Goal: Task Accomplishment & Management: Manage account settings

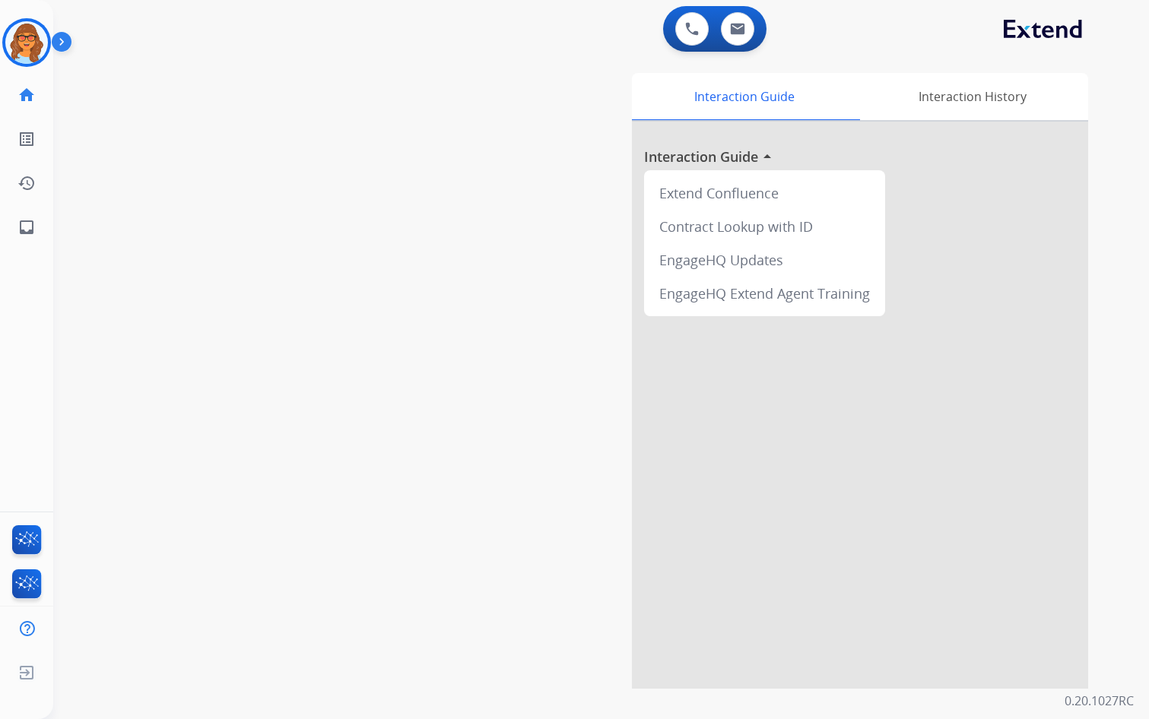
click at [1089, 382] on div "Interaction Guide Interaction History Interaction Guide arrow_drop_up Extend Co…" at bounding box center [788, 378] width 648 height 622
click at [34, 40] on img at bounding box center [26, 42] width 43 height 43
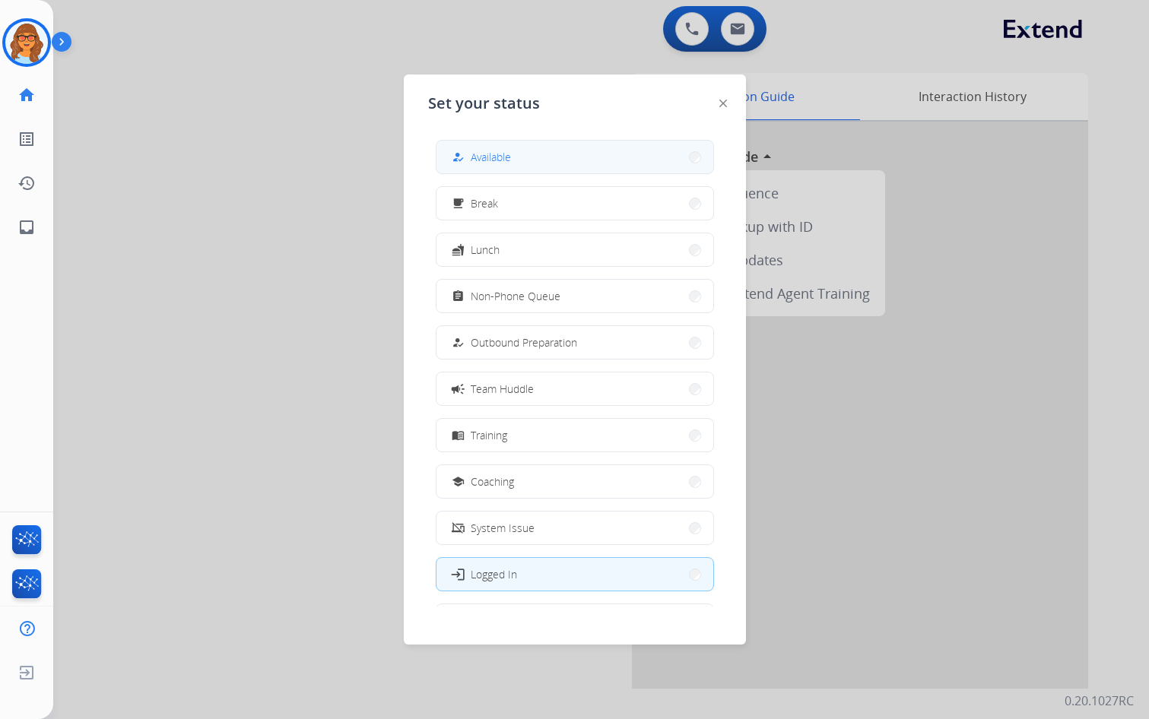
click at [619, 155] on button "how_to_reg Available" at bounding box center [574, 157] width 277 height 33
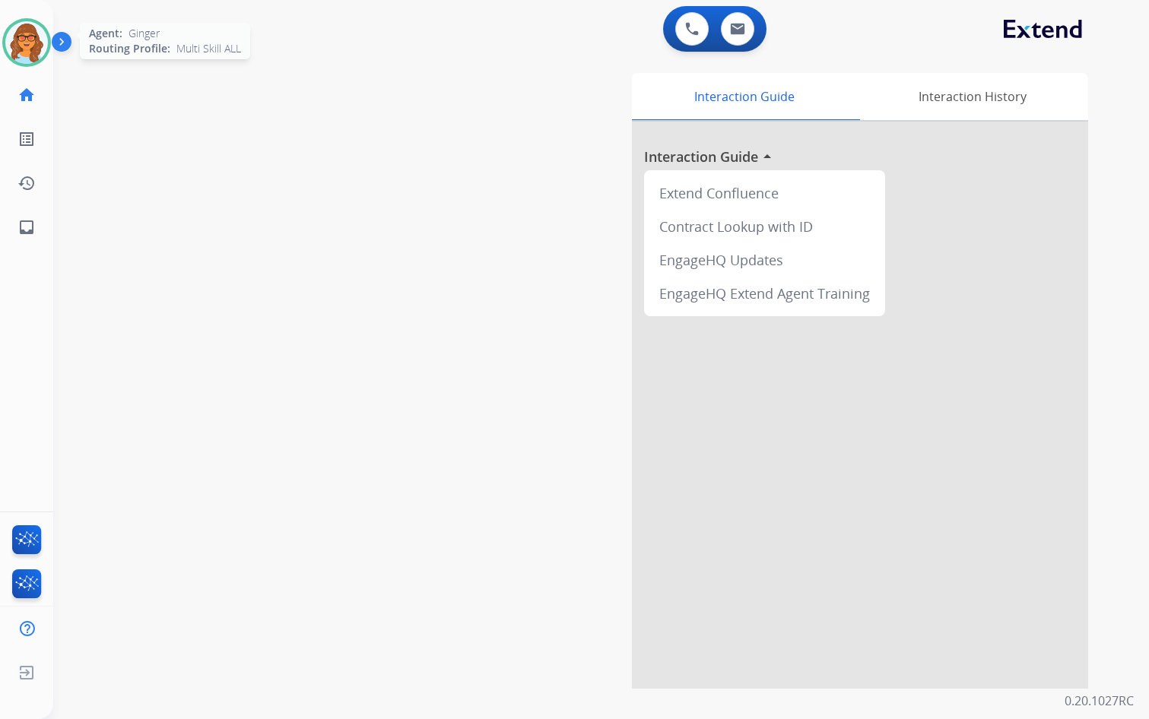
click at [49, 50] on div at bounding box center [26, 42] width 49 height 49
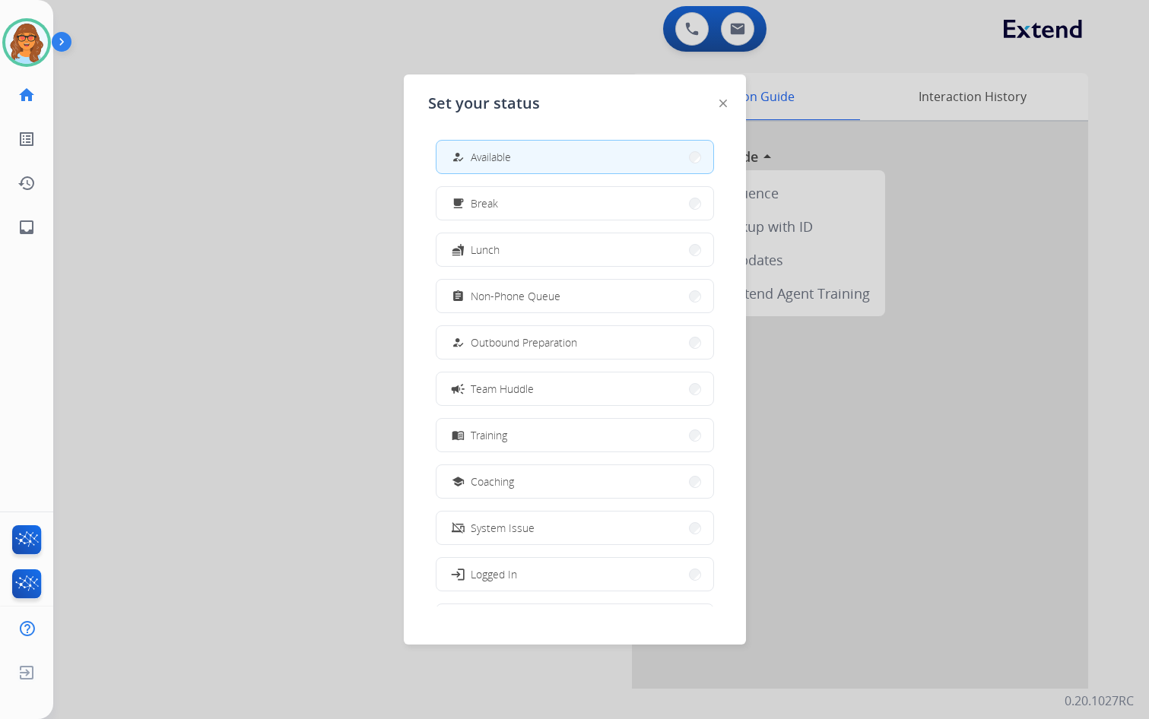
click at [134, 104] on div at bounding box center [574, 359] width 1149 height 719
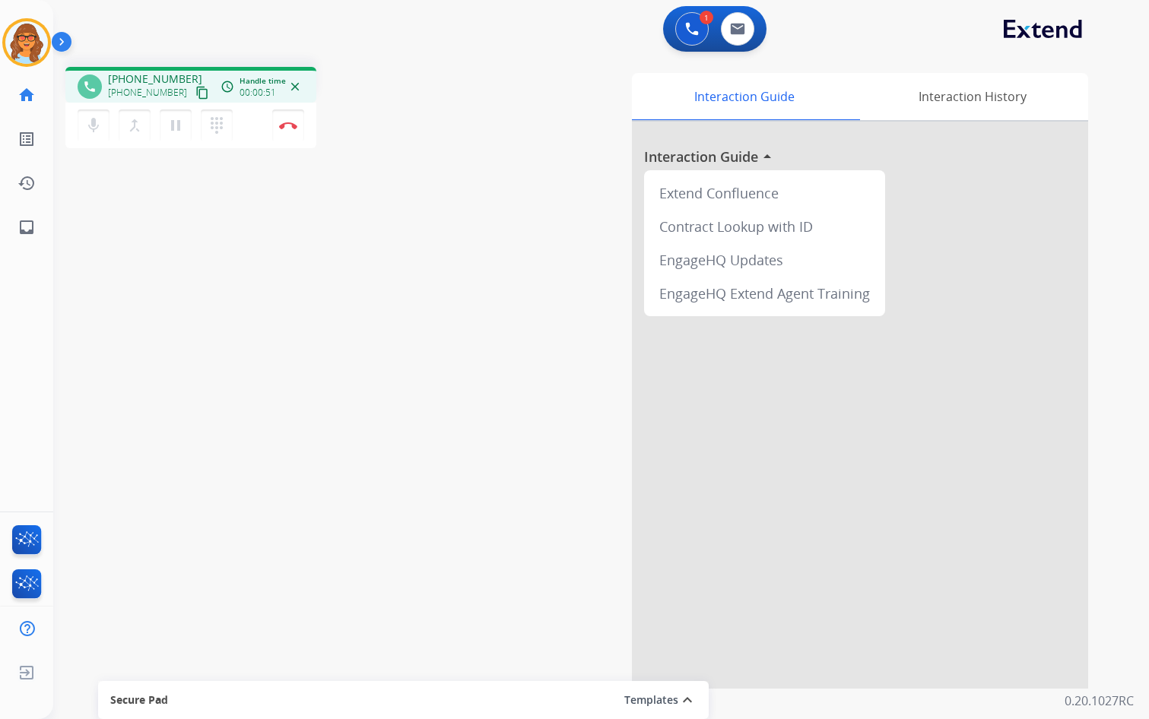
click at [195, 93] on mat-icon "content_copy" at bounding box center [202, 93] width 14 height 14
click at [386, 312] on div "phone [PHONE_NUMBER] [PHONE_NUMBER] content_copy access_time Call metrics Queue…" at bounding box center [582, 372] width 1059 height 634
click at [1046, 269] on div at bounding box center [860, 405] width 456 height 567
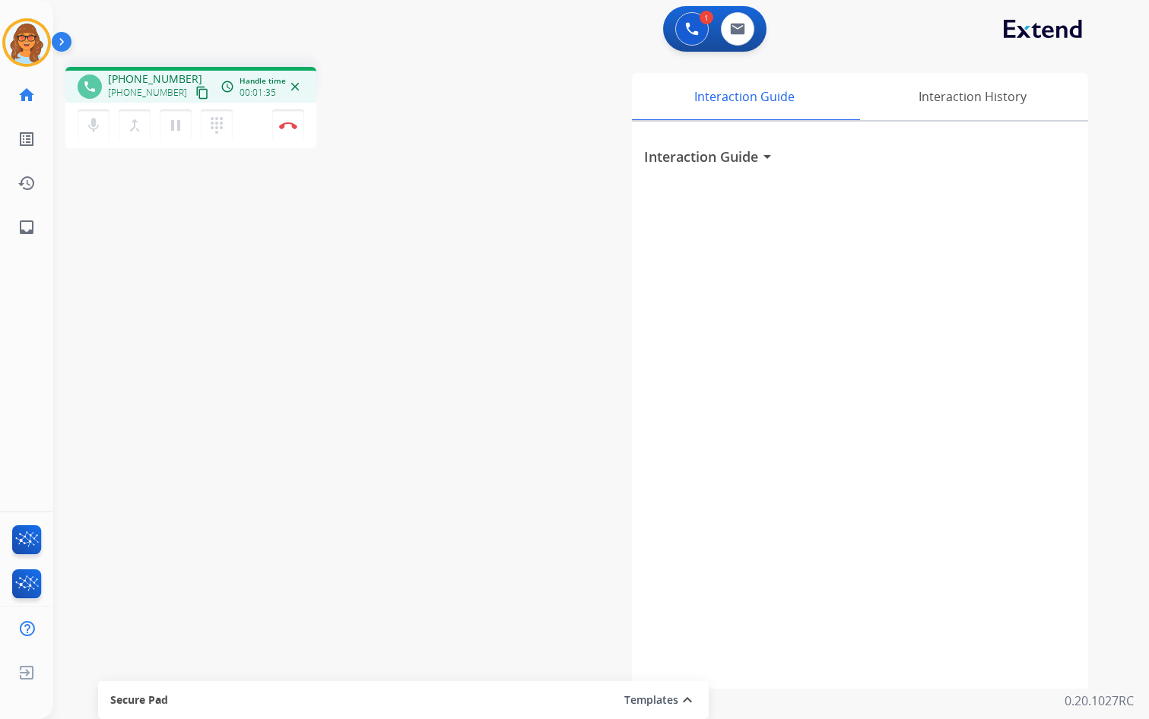
click at [195, 92] on mat-icon "content_copy" at bounding box center [202, 93] width 14 height 14
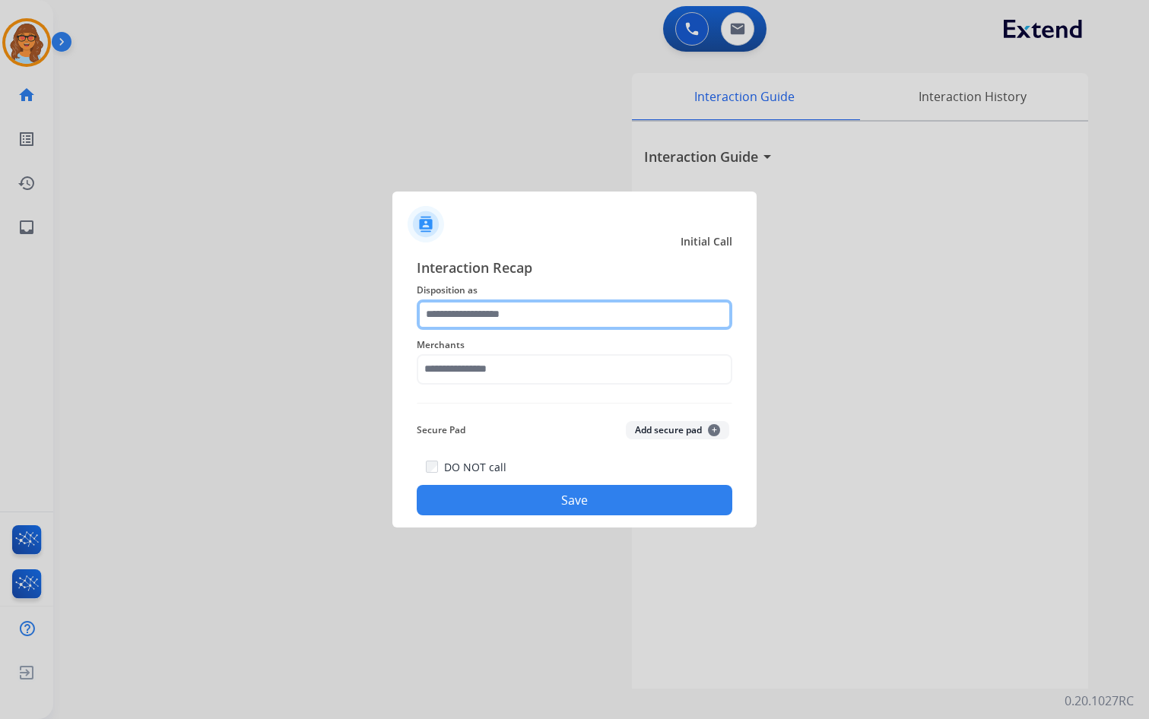
click at [578, 309] on input "text" at bounding box center [574, 314] width 315 height 30
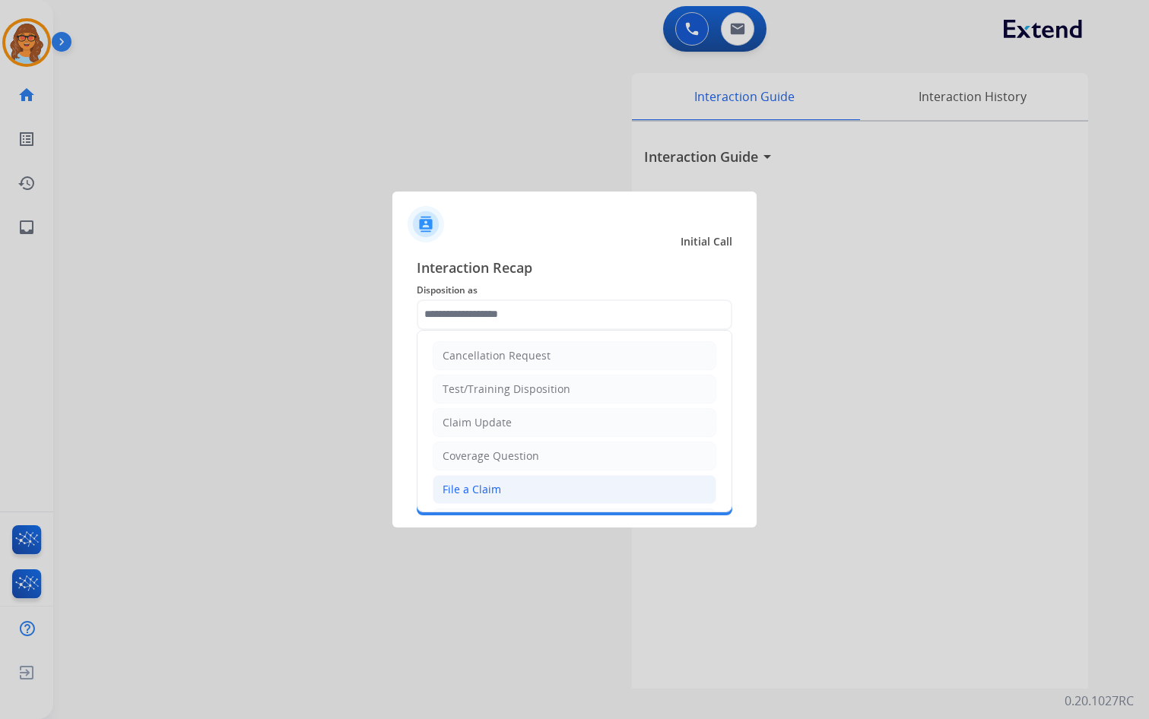
click at [473, 494] on div "File a Claim" at bounding box center [471, 489] width 59 height 15
type input "**********"
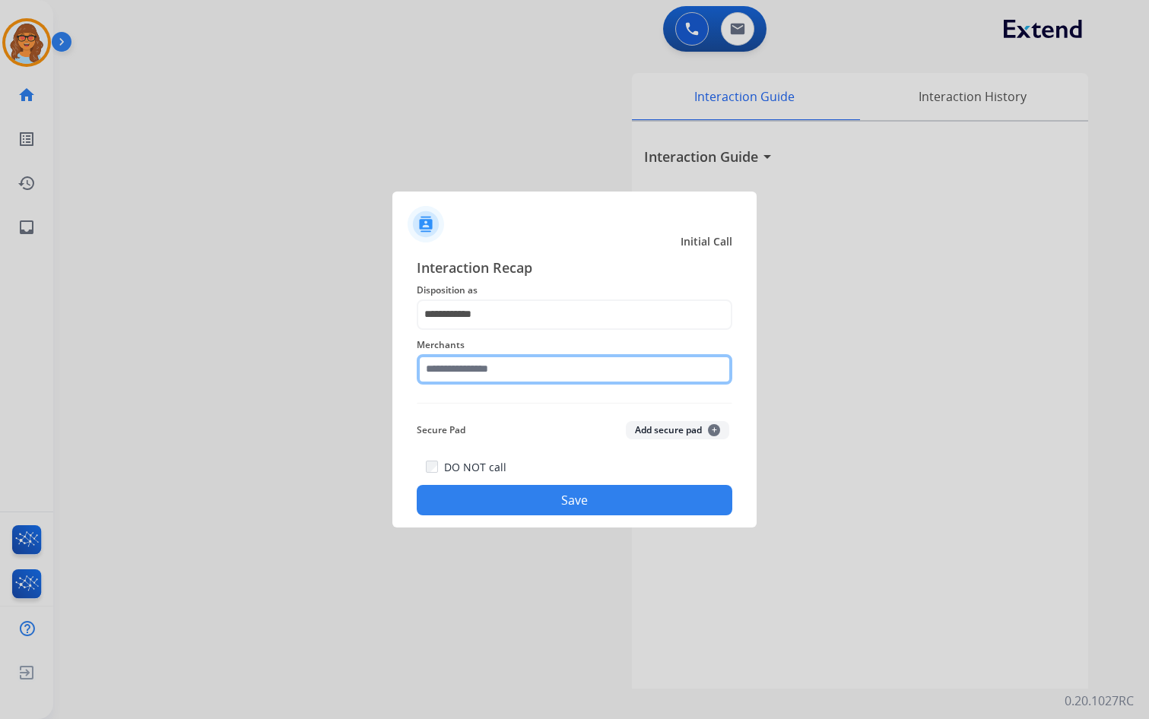
click at [478, 375] on input "text" at bounding box center [574, 369] width 315 height 30
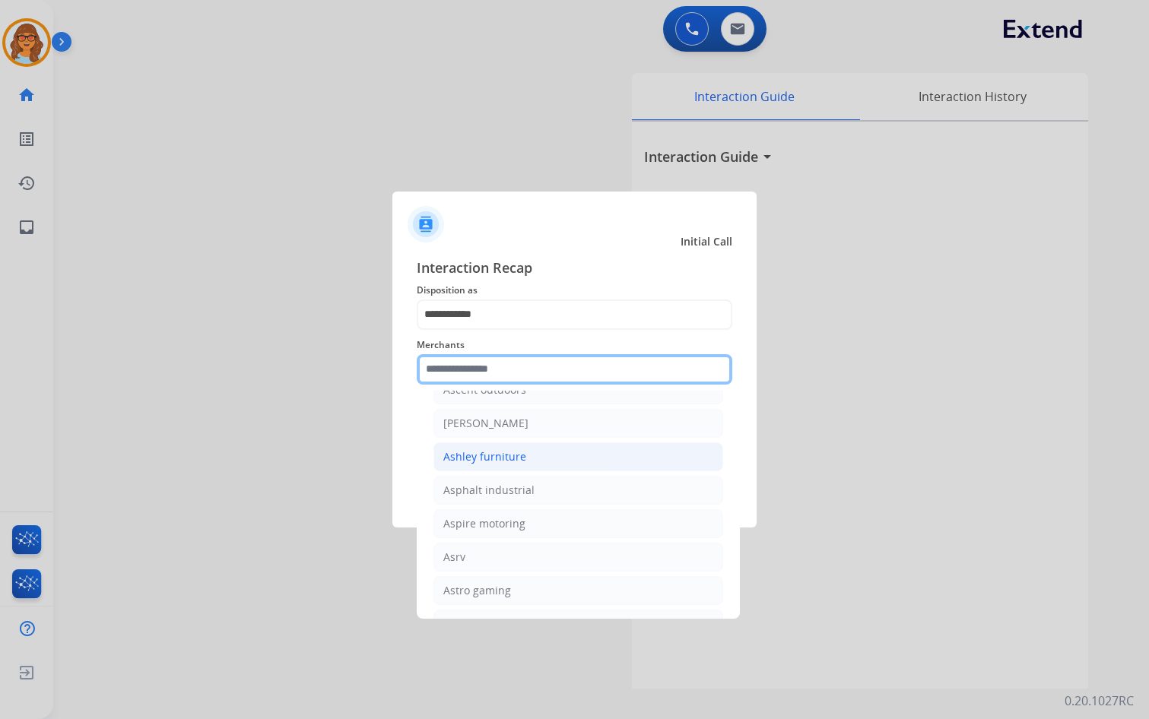
scroll to position [2204, 0]
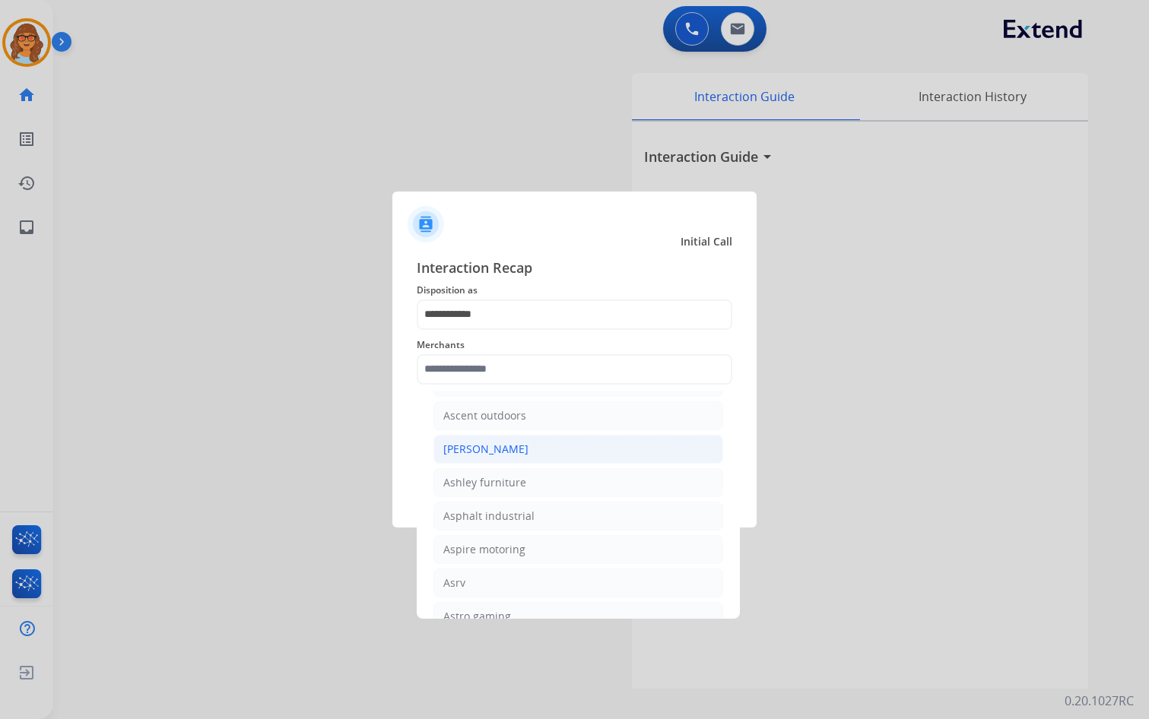
click at [496, 443] on div "[PERSON_NAME]" at bounding box center [485, 449] width 85 height 15
type input "**********"
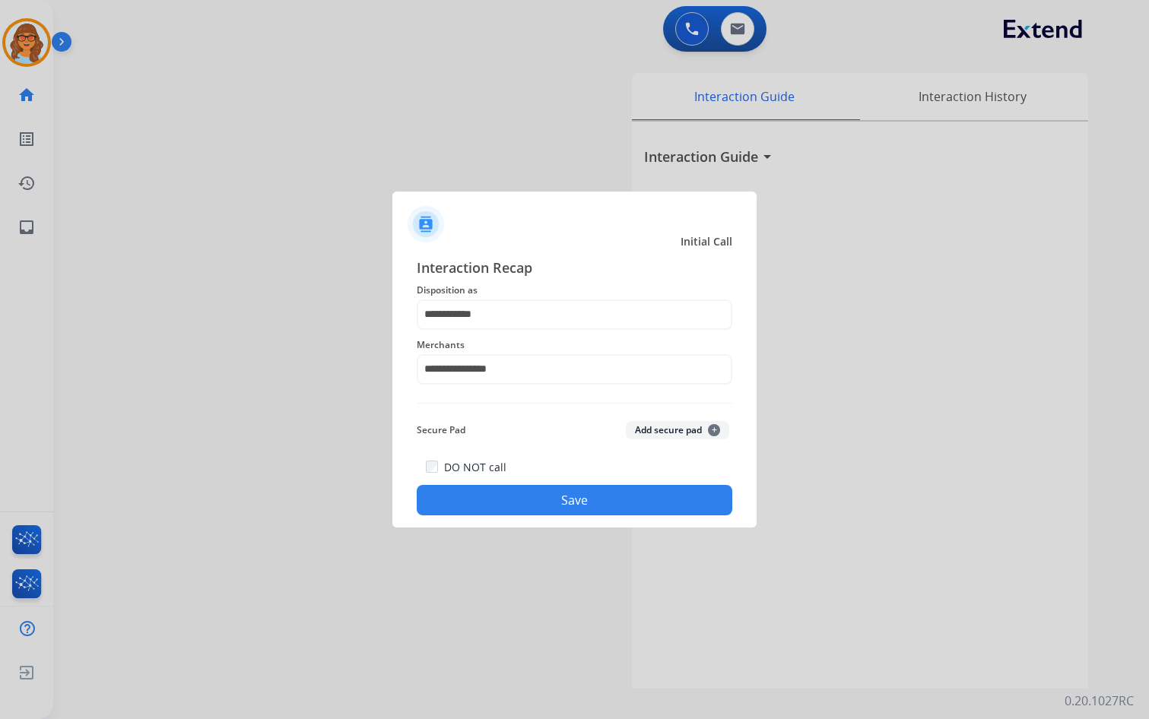
click at [604, 501] on button "Save" at bounding box center [574, 500] width 315 height 30
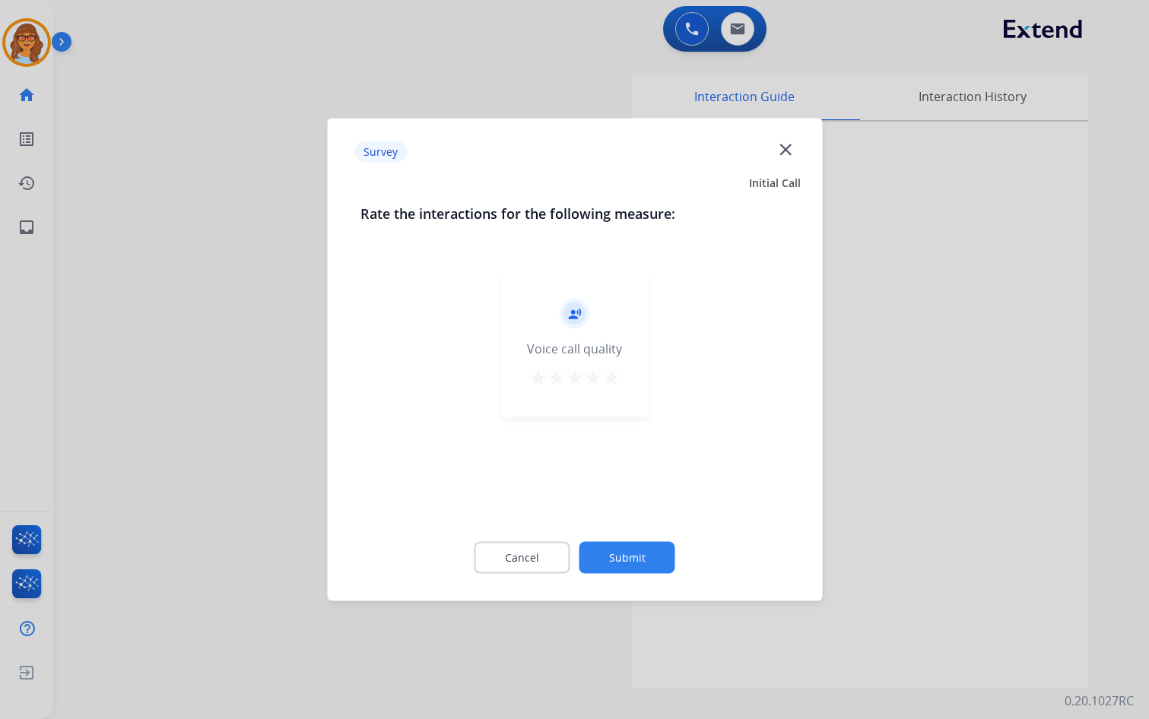
click at [608, 372] on mat-icon "star" at bounding box center [611, 378] width 18 height 18
click at [623, 560] on button "Submit" at bounding box center [627, 558] width 96 height 32
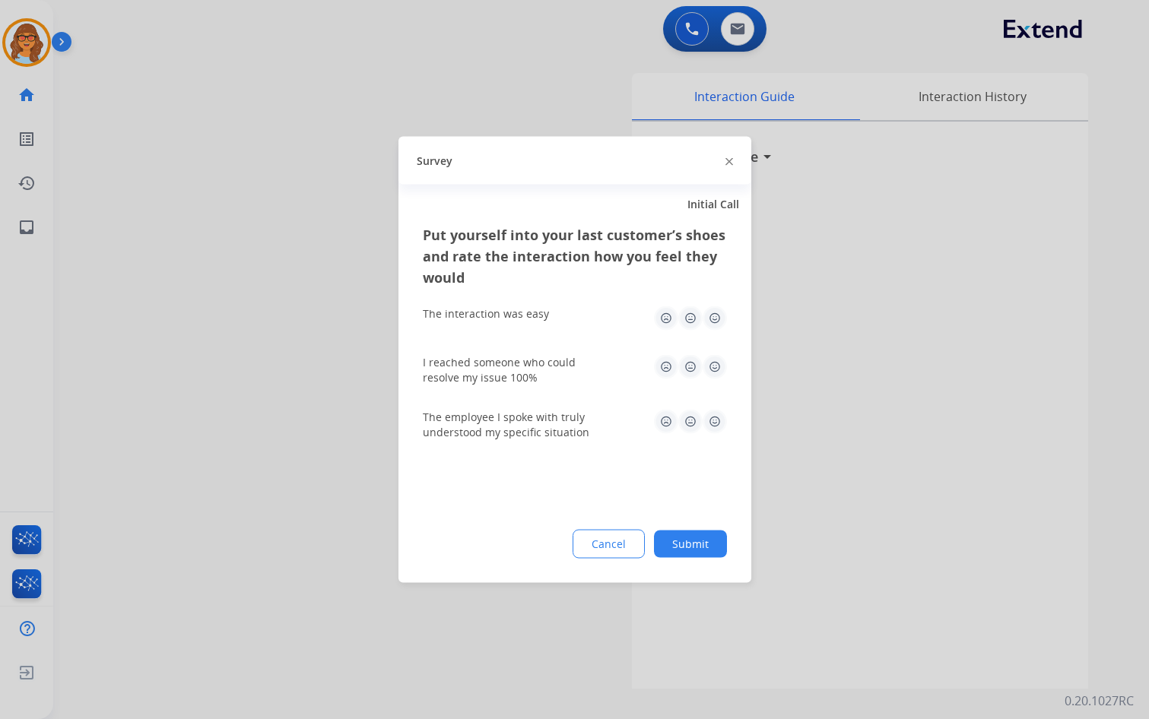
click at [714, 315] on img at bounding box center [714, 318] width 24 height 24
click at [714, 369] on img at bounding box center [714, 367] width 24 height 24
click at [724, 425] on img at bounding box center [714, 422] width 24 height 24
click at [692, 543] on button "Submit" at bounding box center [690, 544] width 73 height 27
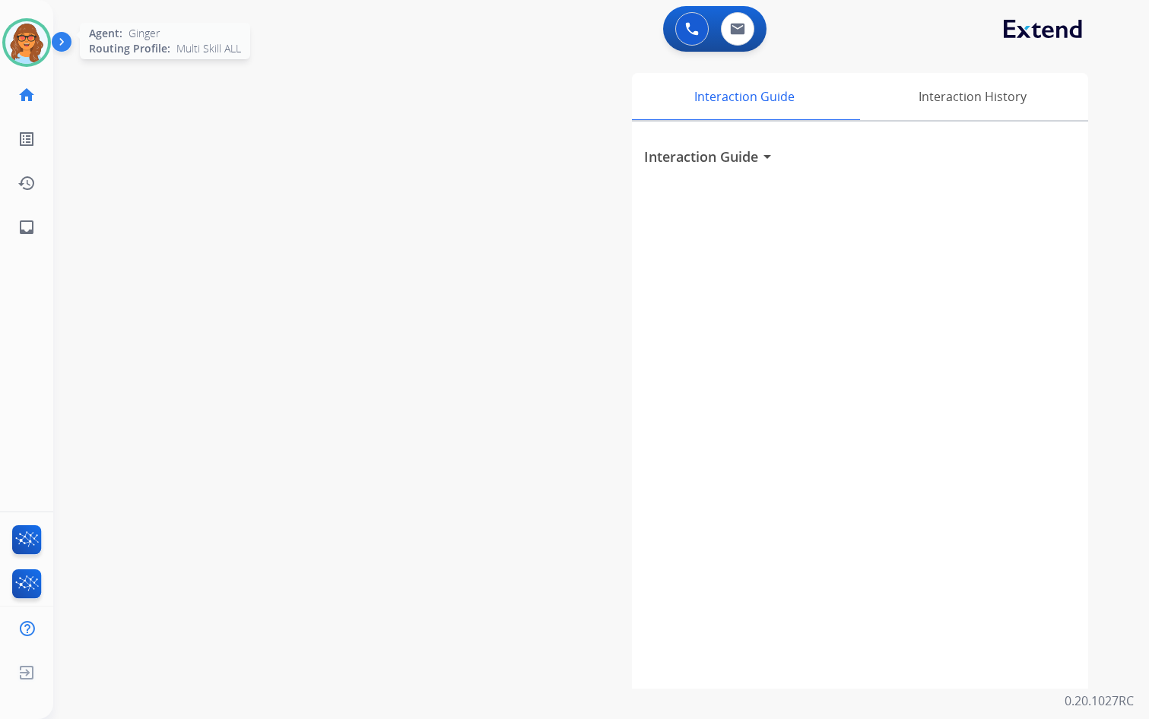
click at [34, 50] on img at bounding box center [26, 42] width 43 height 43
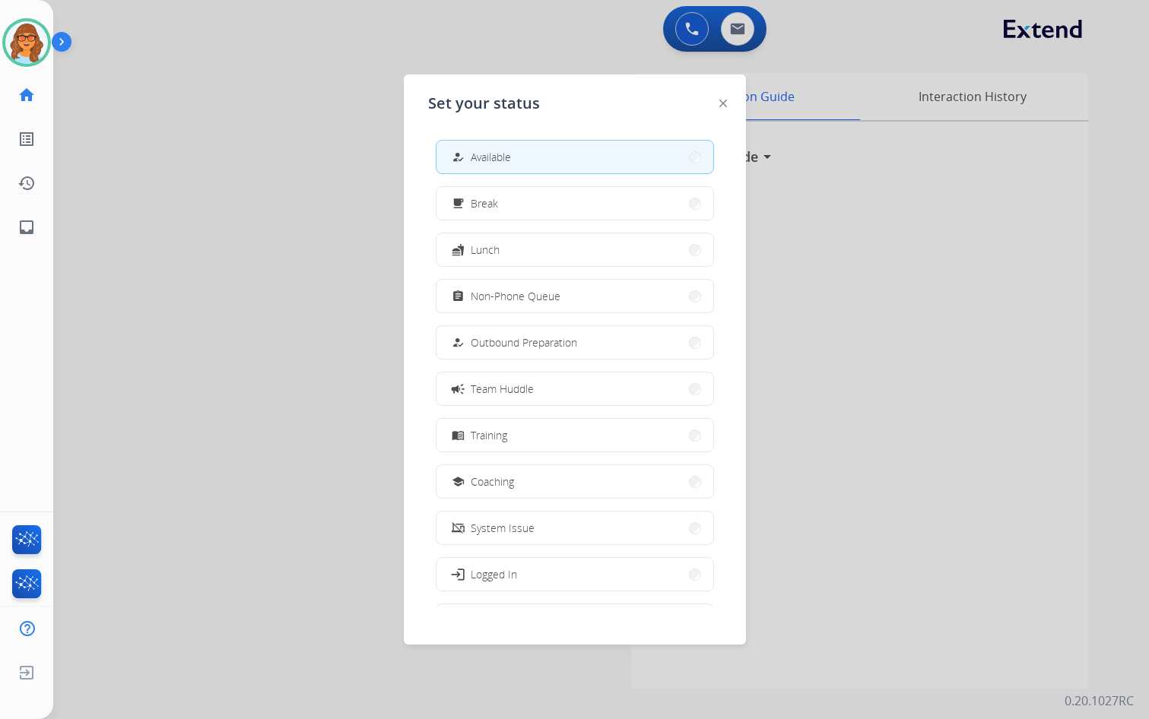
click at [164, 91] on div at bounding box center [574, 359] width 1149 height 719
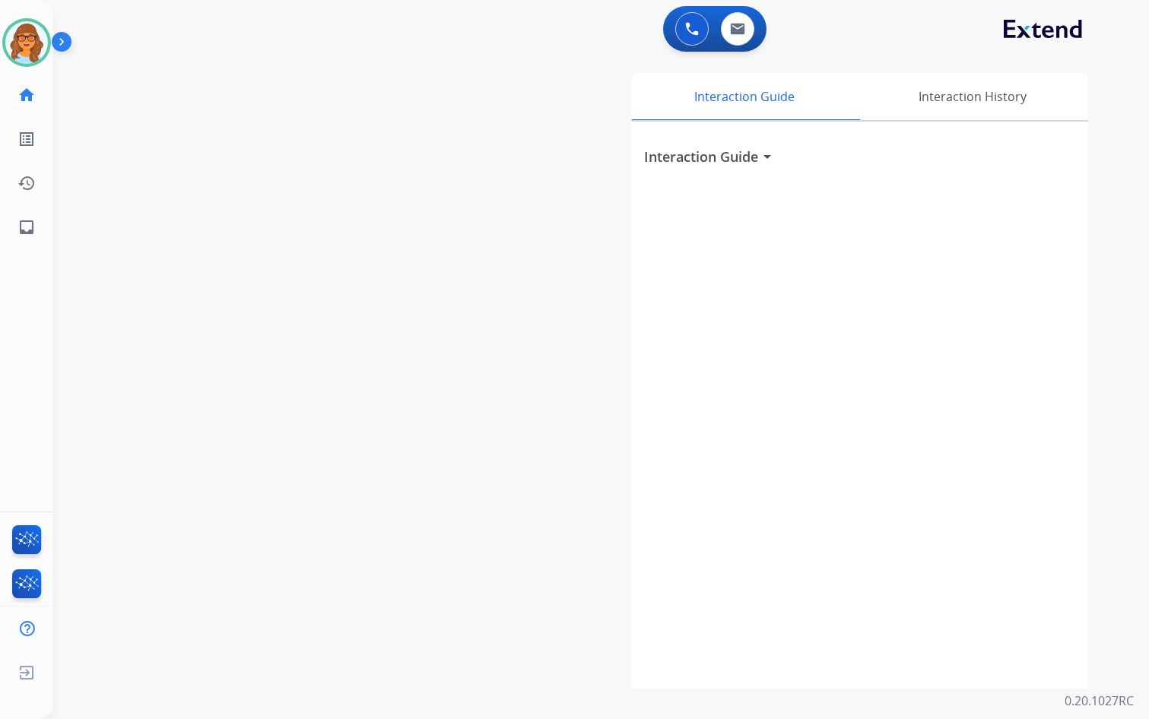
click at [972, 48] on div "0 Voice Interactions 0 Email Interactions" at bounding box center [591, 30] width 1041 height 49
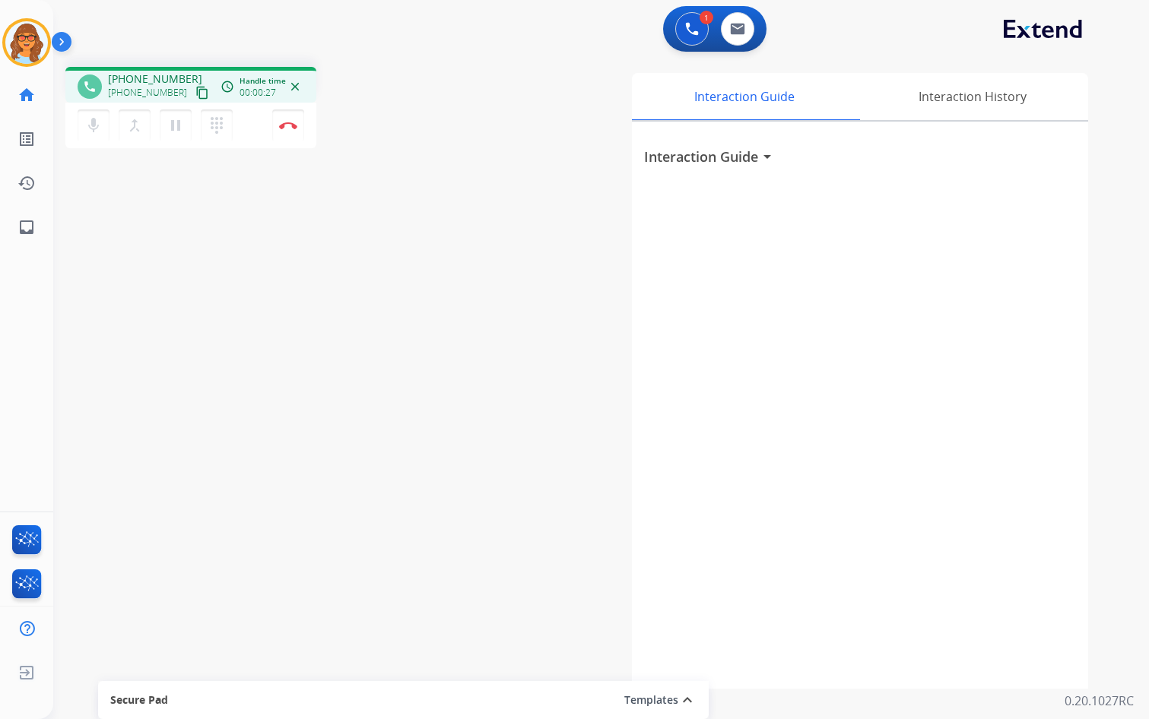
click at [195, 96] on mat-icon "content_copy" at bounding box center [202, 93] width 14 height 14
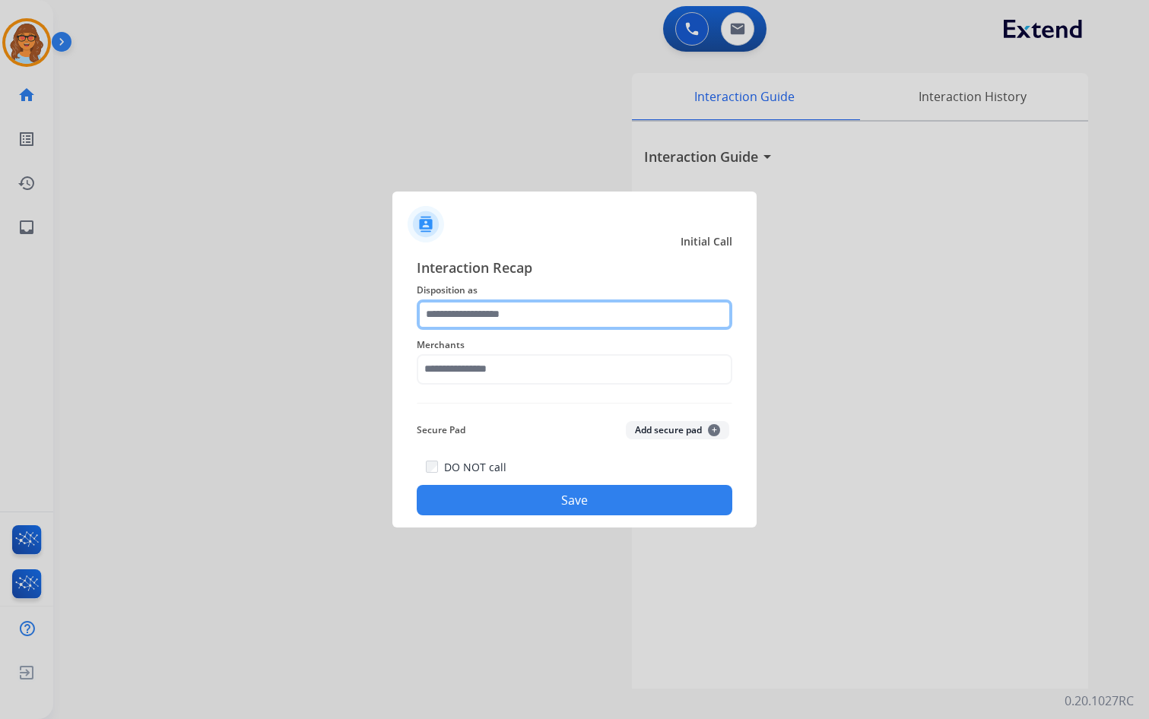
click at [435, 318] on input "text" at bounding box center [574, 314] width 315 height 30
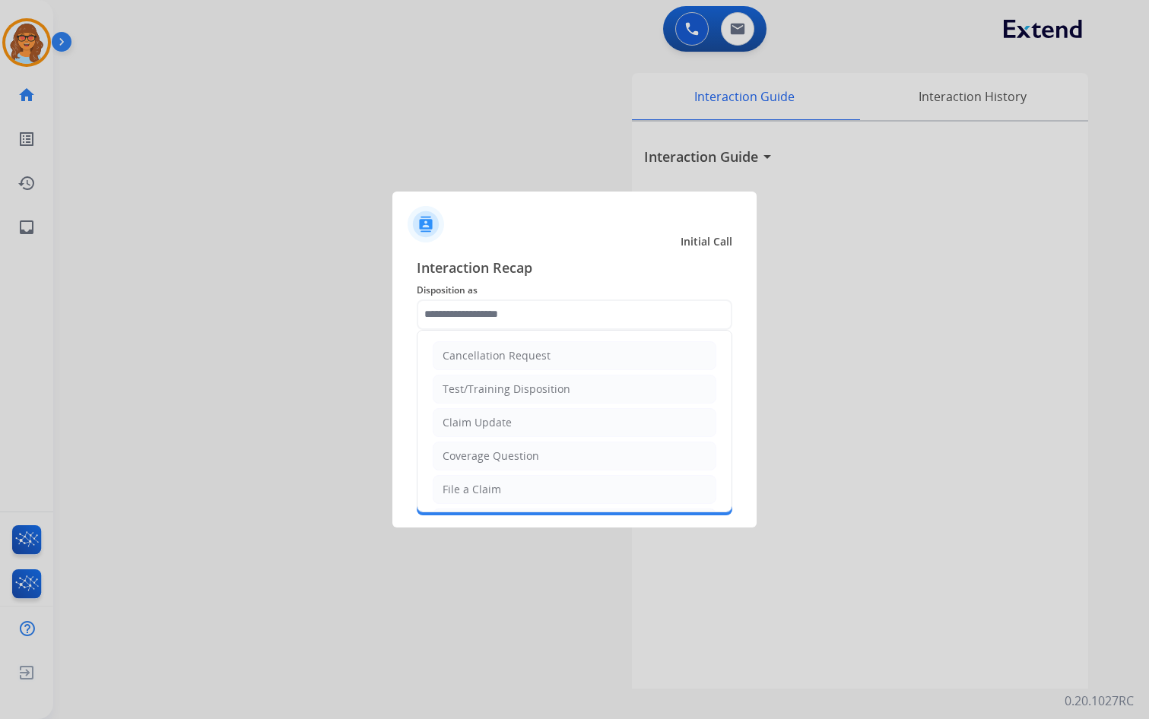
click at [467, 424] on div "Claim Update" at bounding box center [476, 422] width 69 height 15
type input "**********"
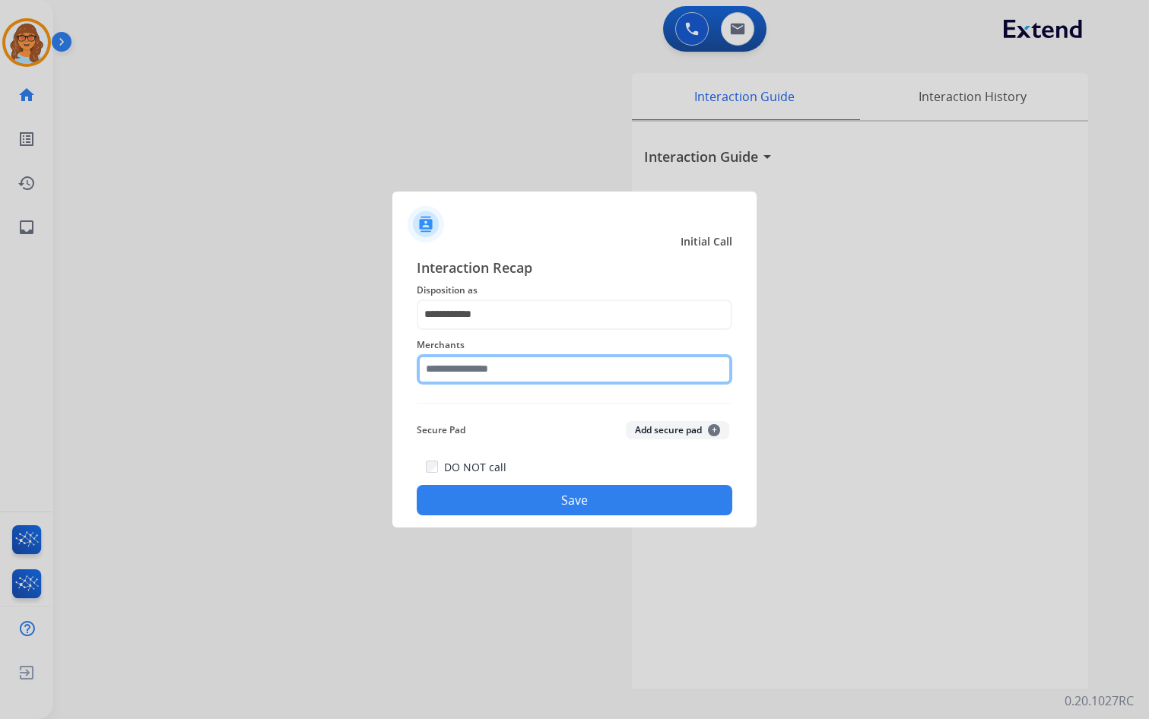
click at [475, 371] on input "text" at bounding box center [574, 369] width 315 height 30
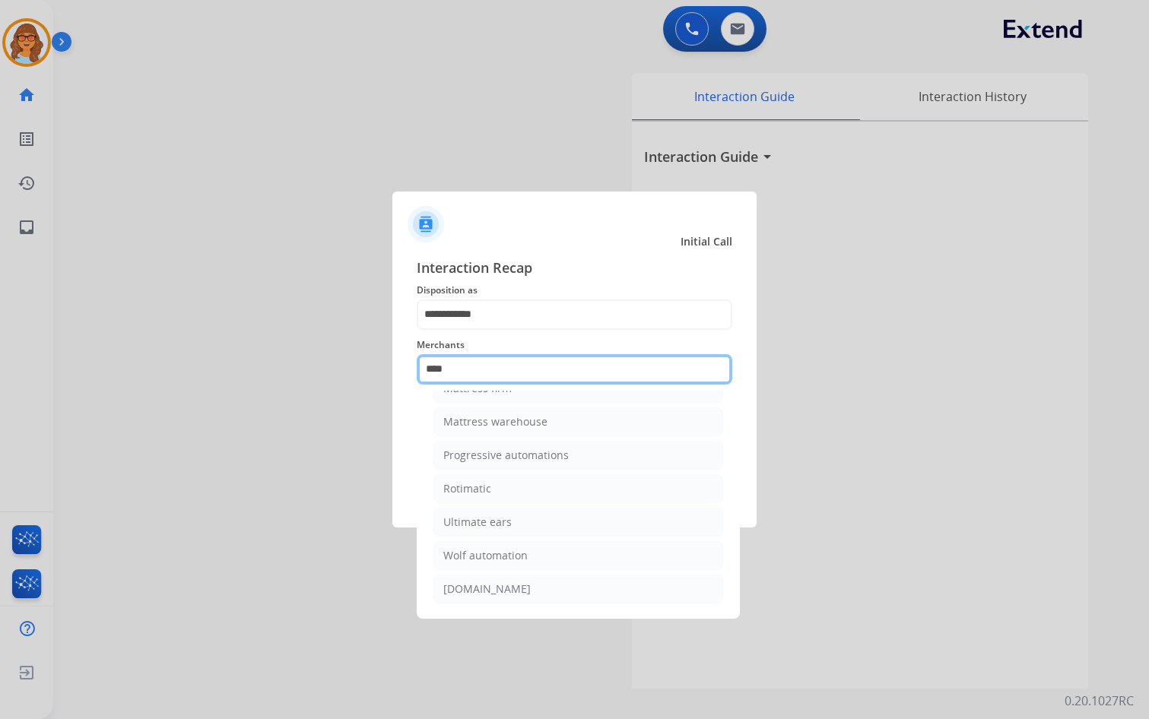
scroll to position [0, 0]
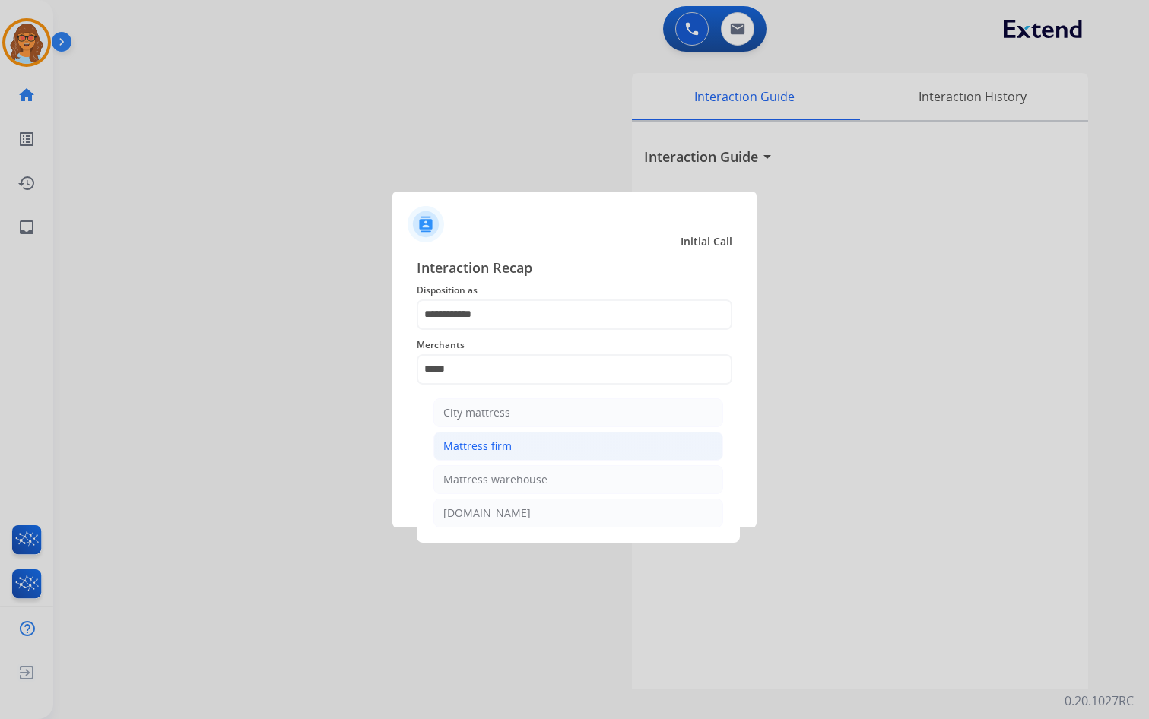
click at [461, 441] on div "Mattress firm" at bounding box center [477, 446] width 68 height 15
type input "**********"
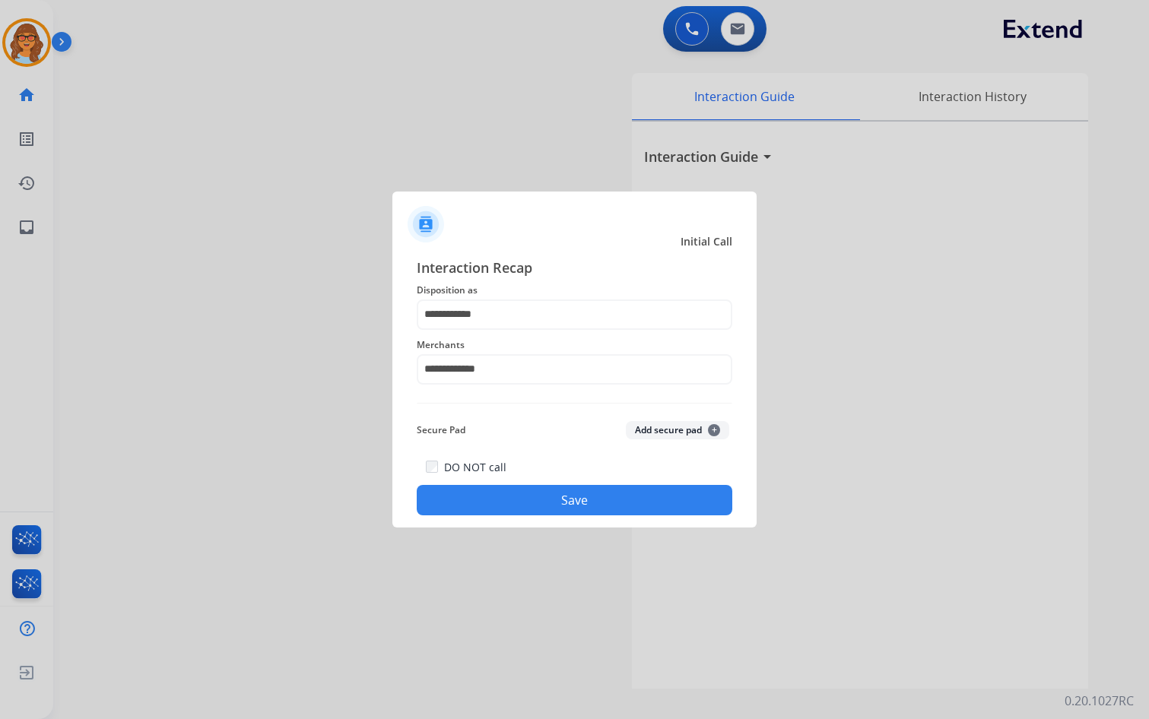
click at [602, 500] on button "Save" at bounding box center [574, 500] width 315 height 30
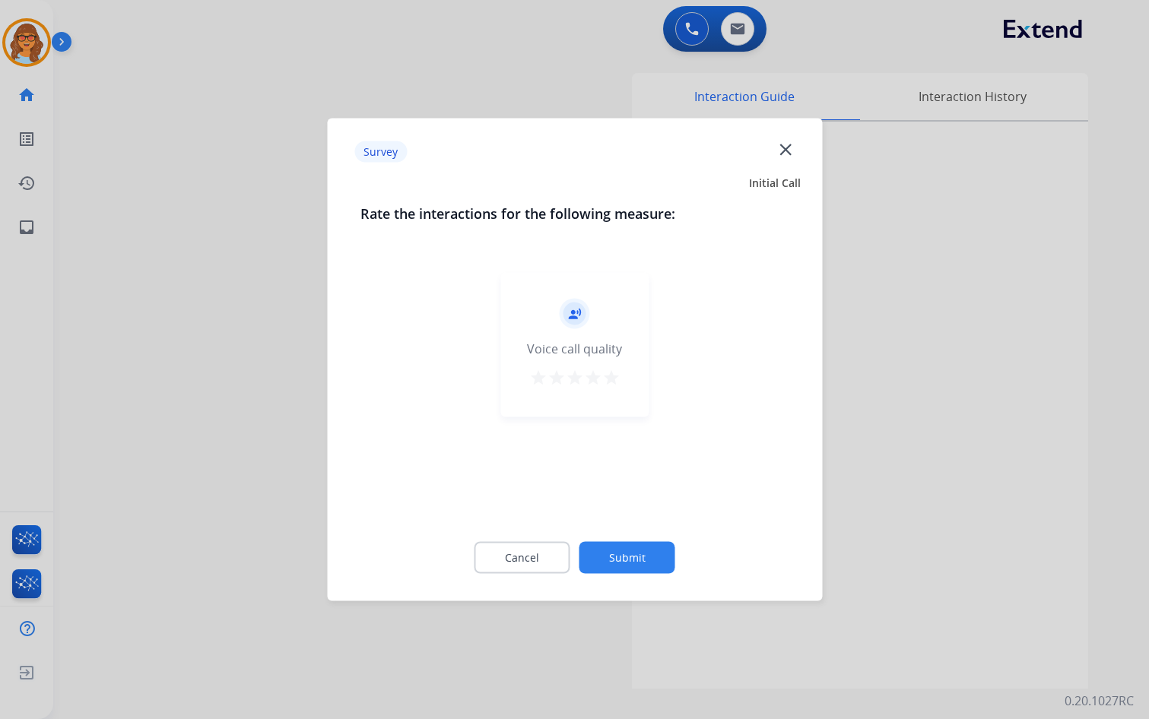
drag, startPoint x: 603, startPoint y: 370, endPoint x: 615, endPoint y: 376, distance: 13.6
click at [606, 370] on mat-icon "star" at bounding box center [611, 378] width 18 height 18
click at [660, 571] on button "Submit" at bounding box center [627, 558] width 96 height 32
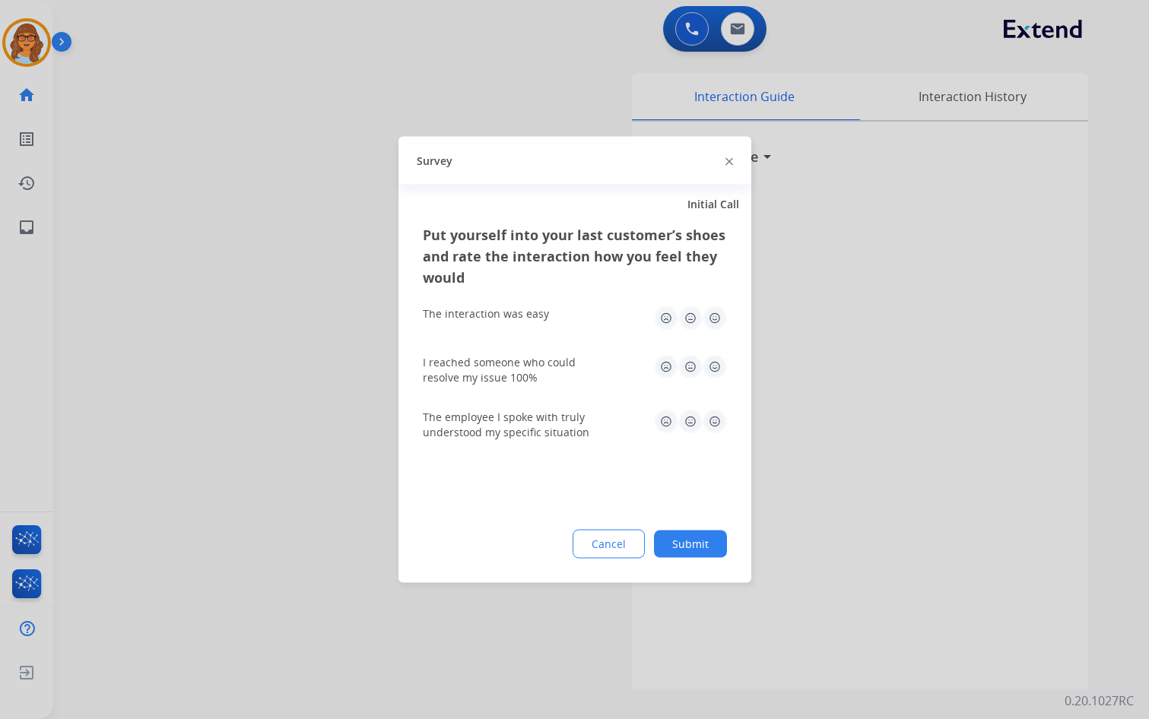
click at [705, 538] on button "Submit" at bounding box center [690, 544] width 73 height 27
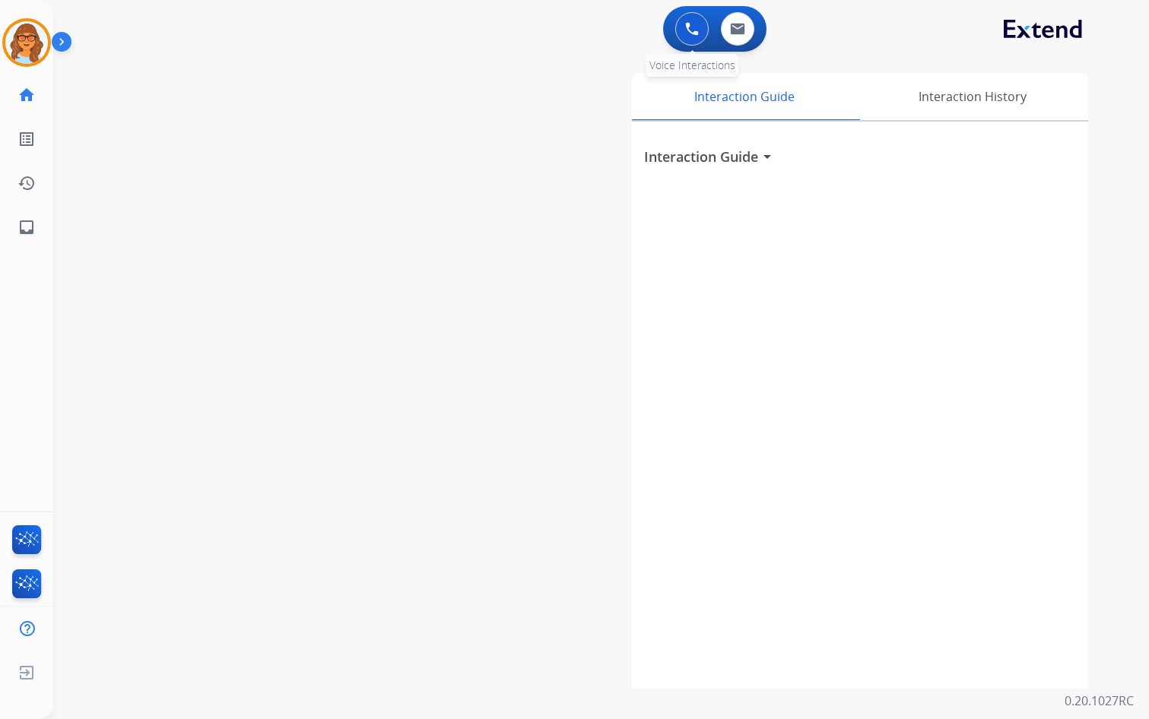
click at [689, 30] on img at bounding box center [692, 29] width 14 height 14
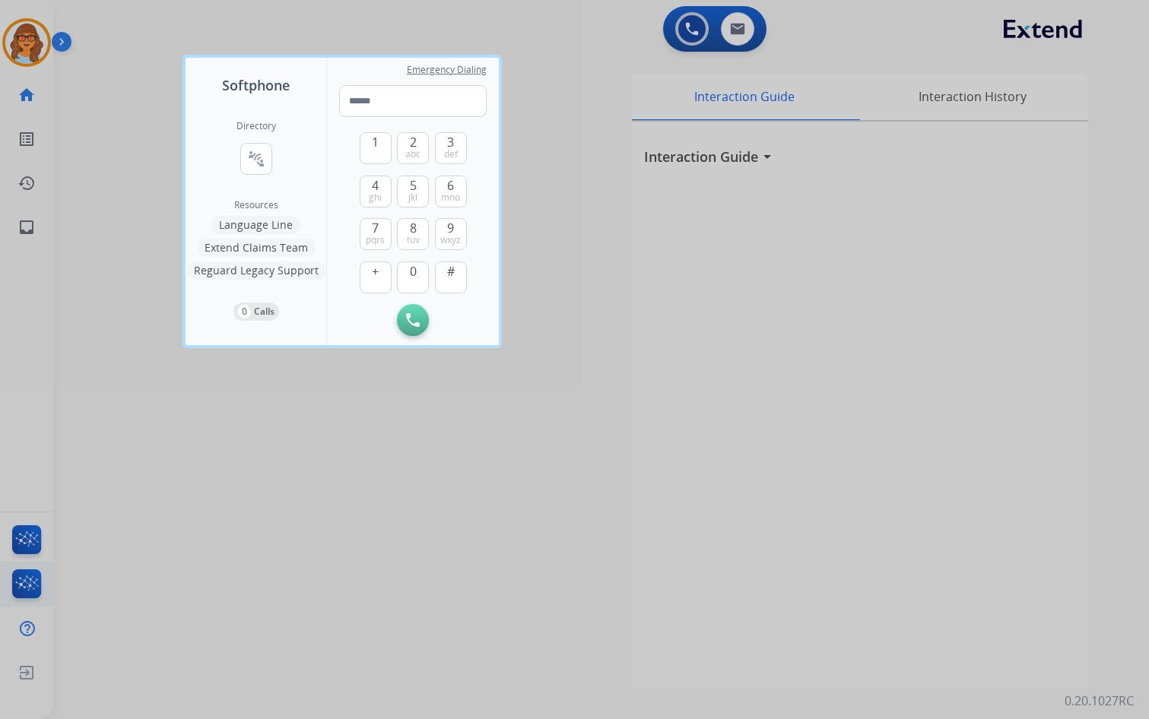
click at [27, 579] on div at bounding box center [574, 359] width 1149 height 719
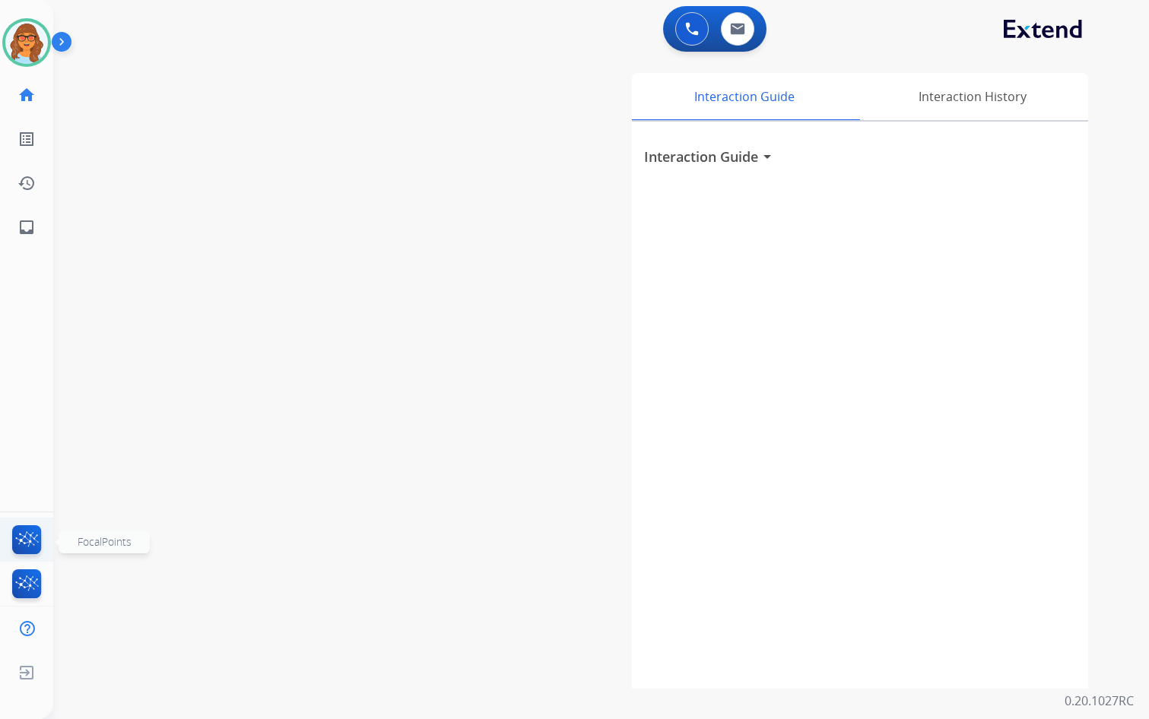
click at [37, 533] on img at bounding box center [27, 542] width 36 height 35
click at [689, 23] on img at bounding box center [692, 29] width 14 height 14
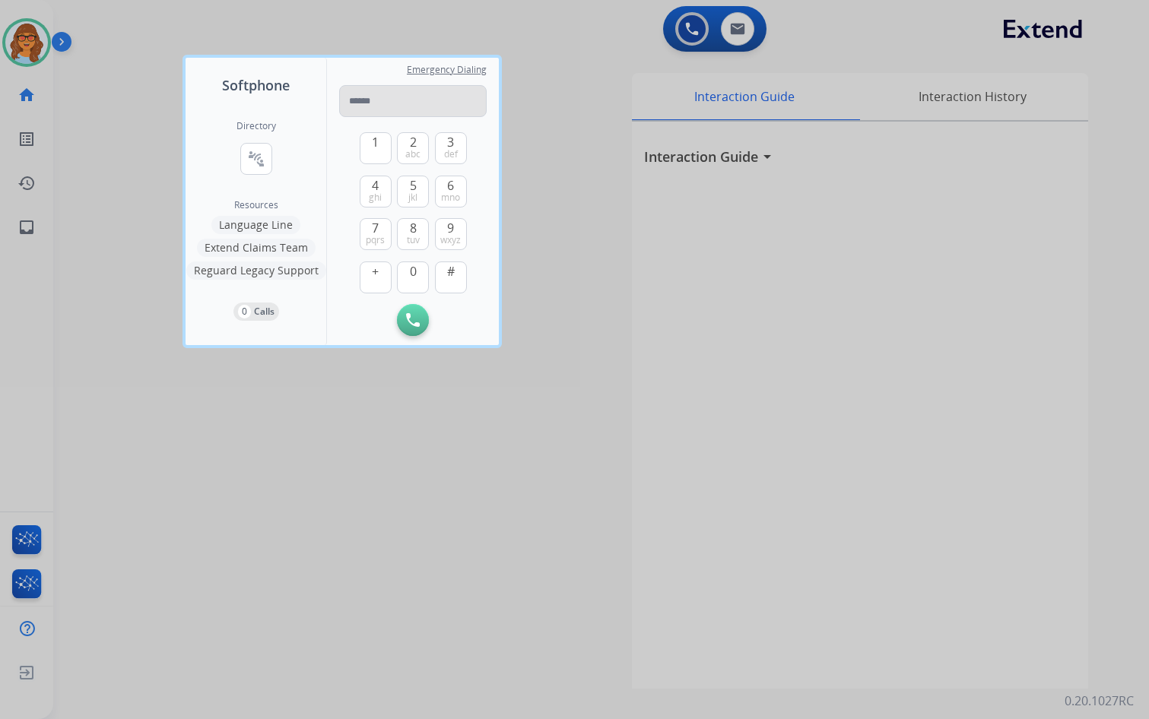
click at [363, 101] on input "tel" at bounding box center [412, 101] width 147 height 32
type input "**********"
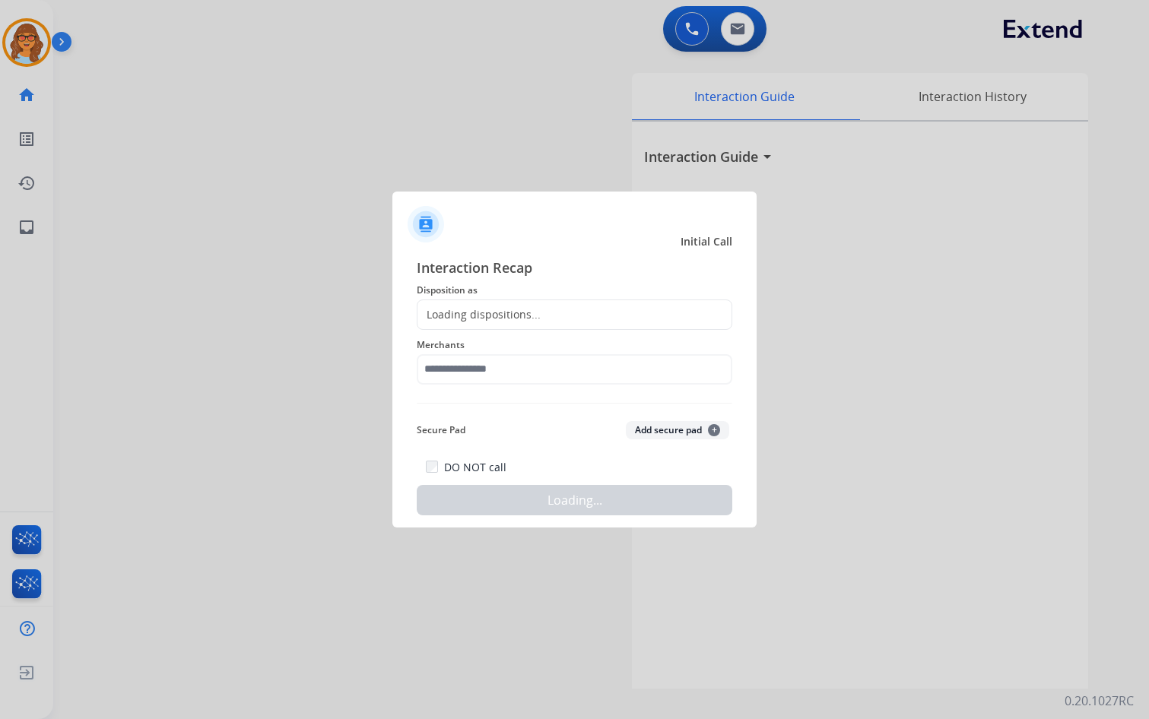
click at [284, 131] on div at bounding box center [574, 359] width 1149 height 719
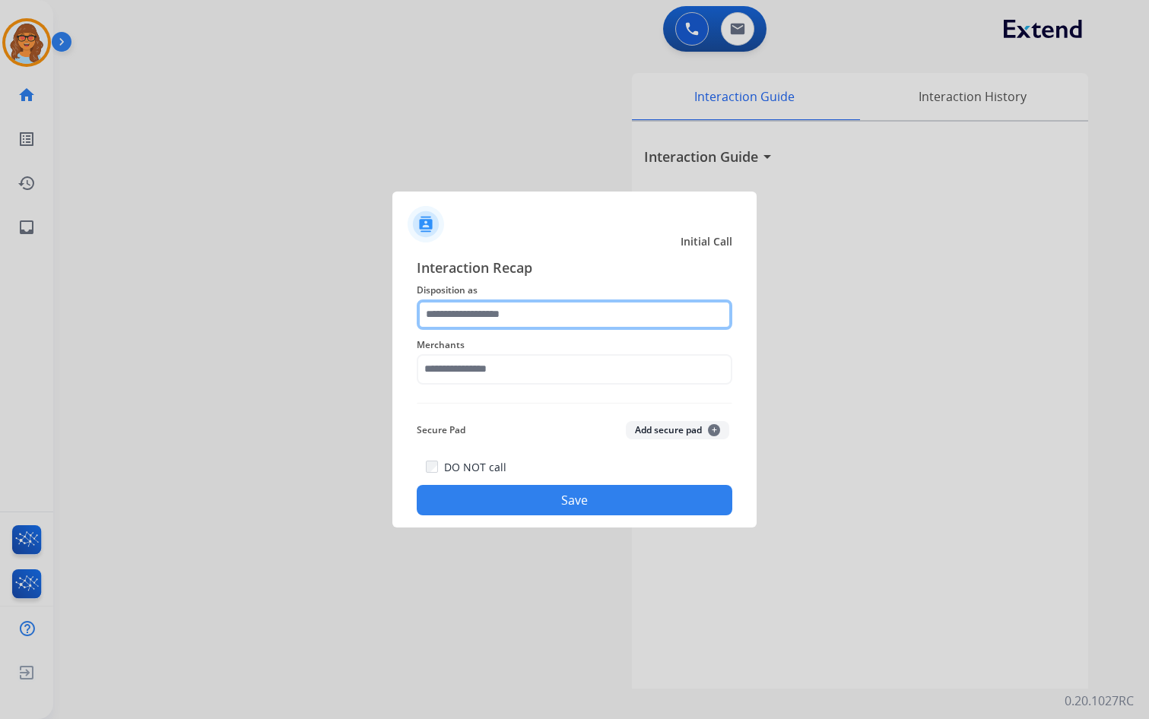
click at [531, 309] on input "text" at bounding box center [574, 314] width 315 height 30
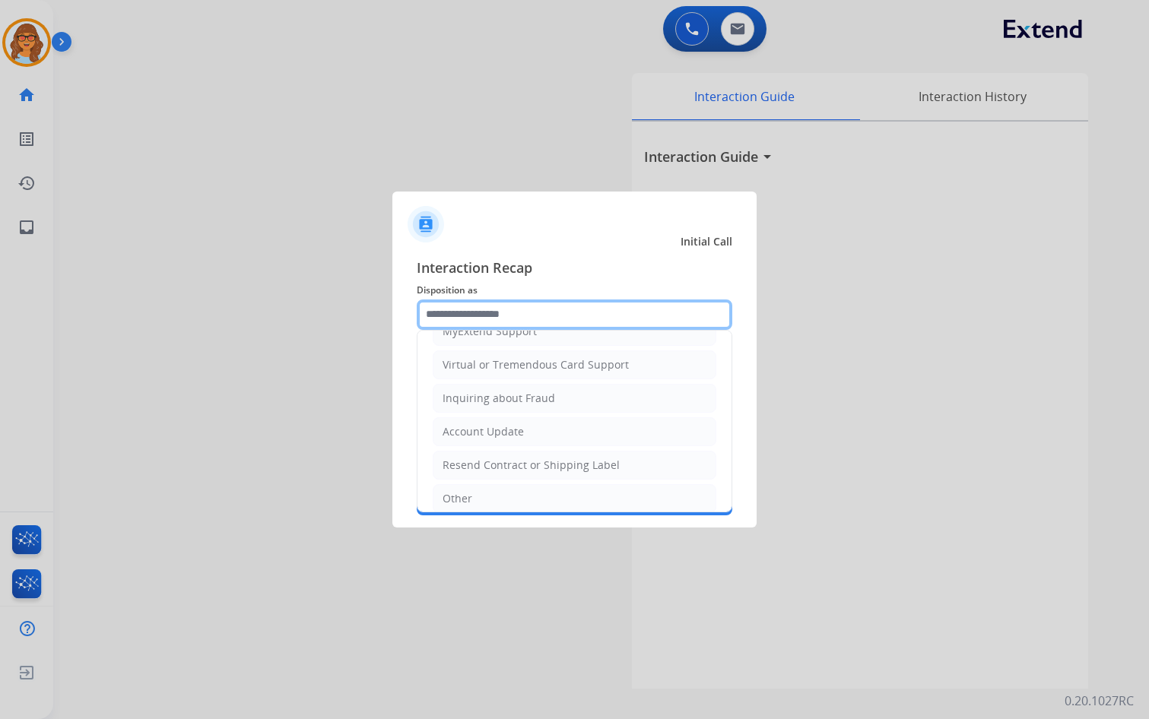
scroll to position [304, 0]
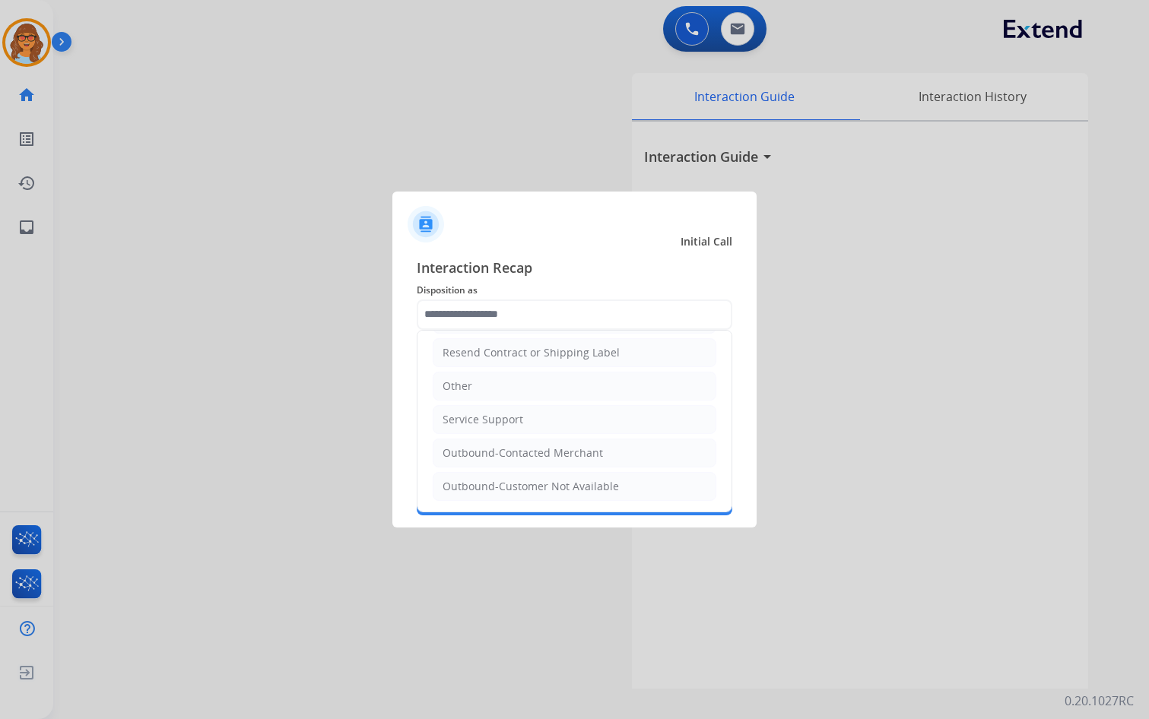
click at [505, 380] on li "Other" at bounding box center [575, 386] width 284 height 29
type input "*****"
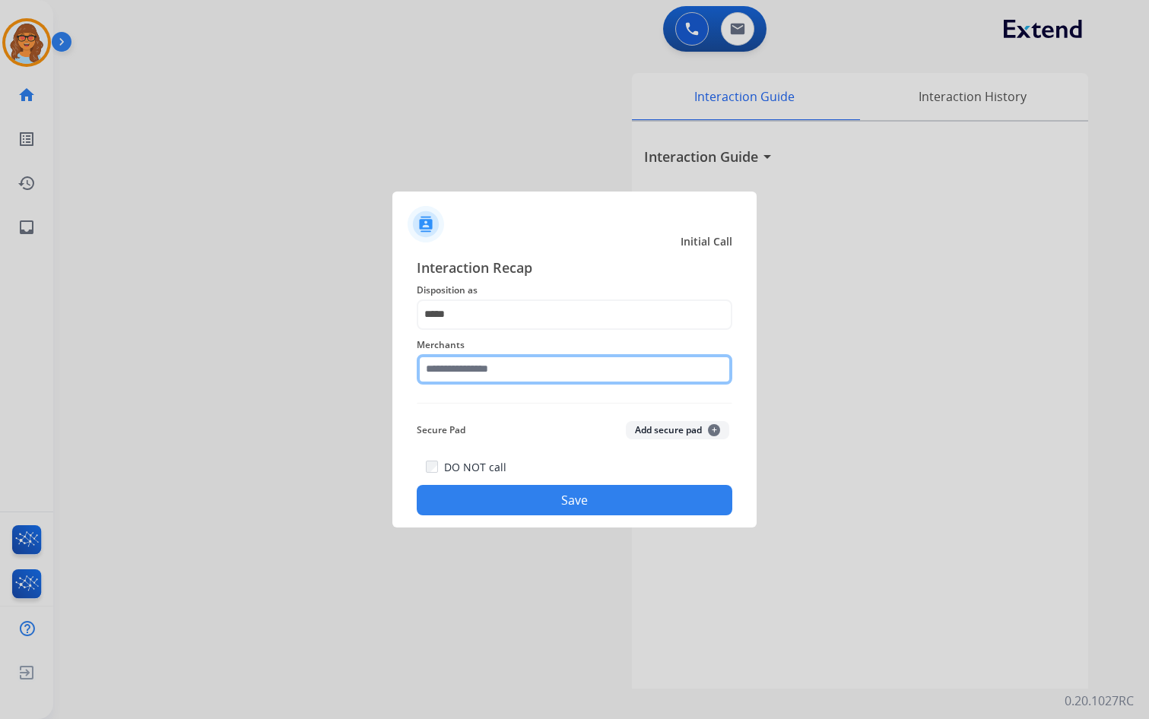
click at [505, 366] on input "text" at bounding box center [574, 369] width 315 height 30
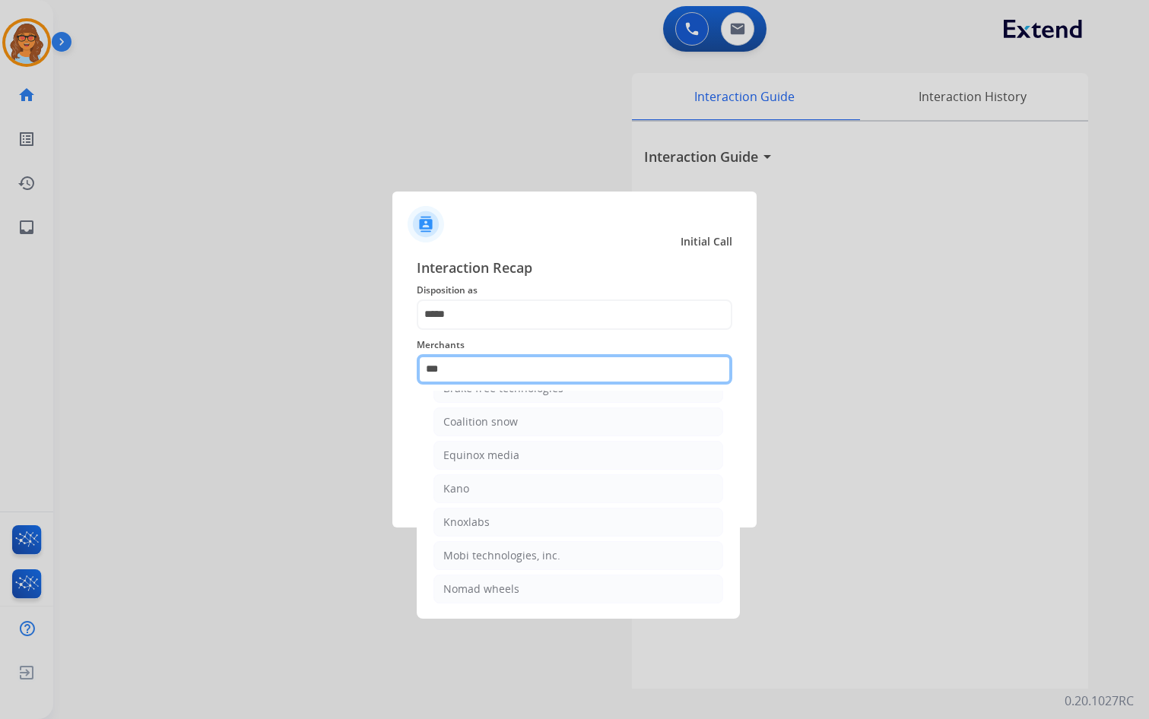
scroll to position [0, 0]
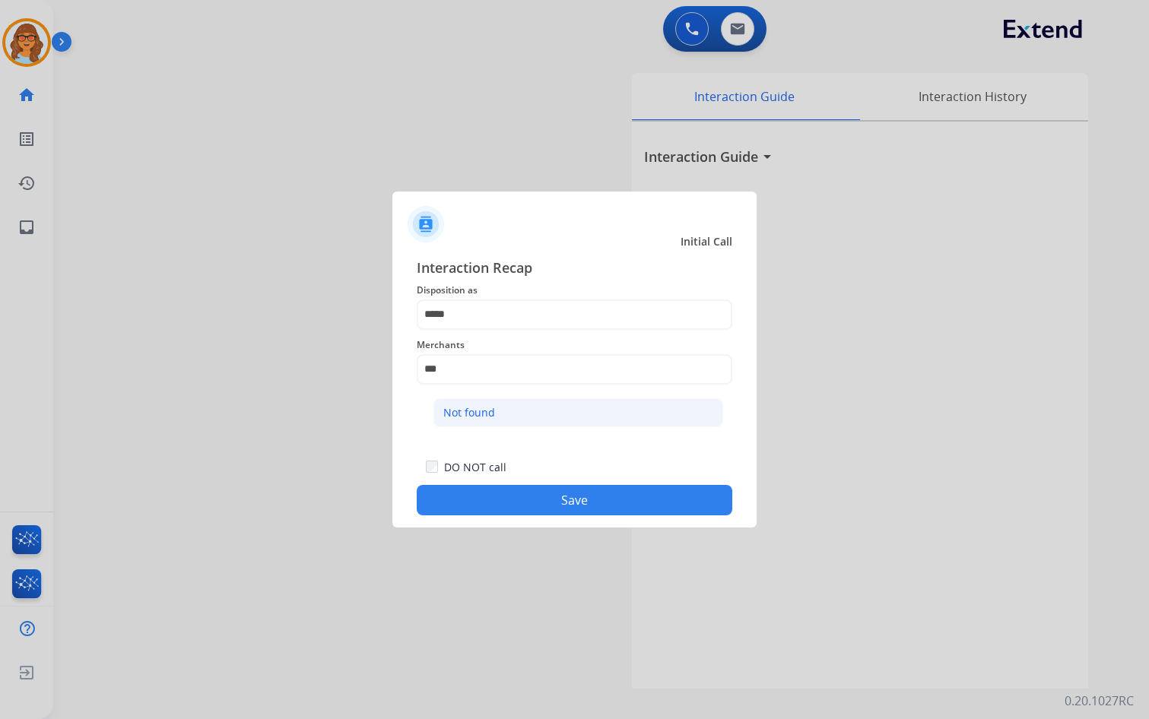
click at [485, 410] on div "Not found" at bounding box center [469, 412] width 52 height 15
type input "*********"
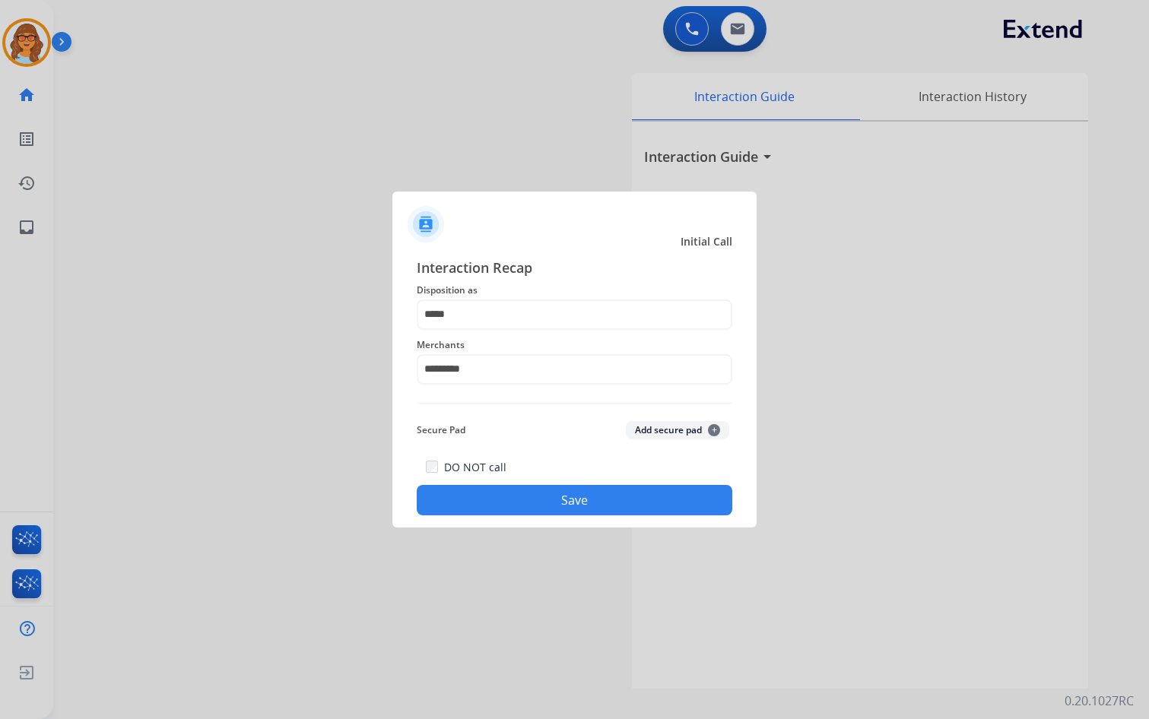
click at [584, 506] on button "Save" at bounding box center [574, 500] width 315 height 30
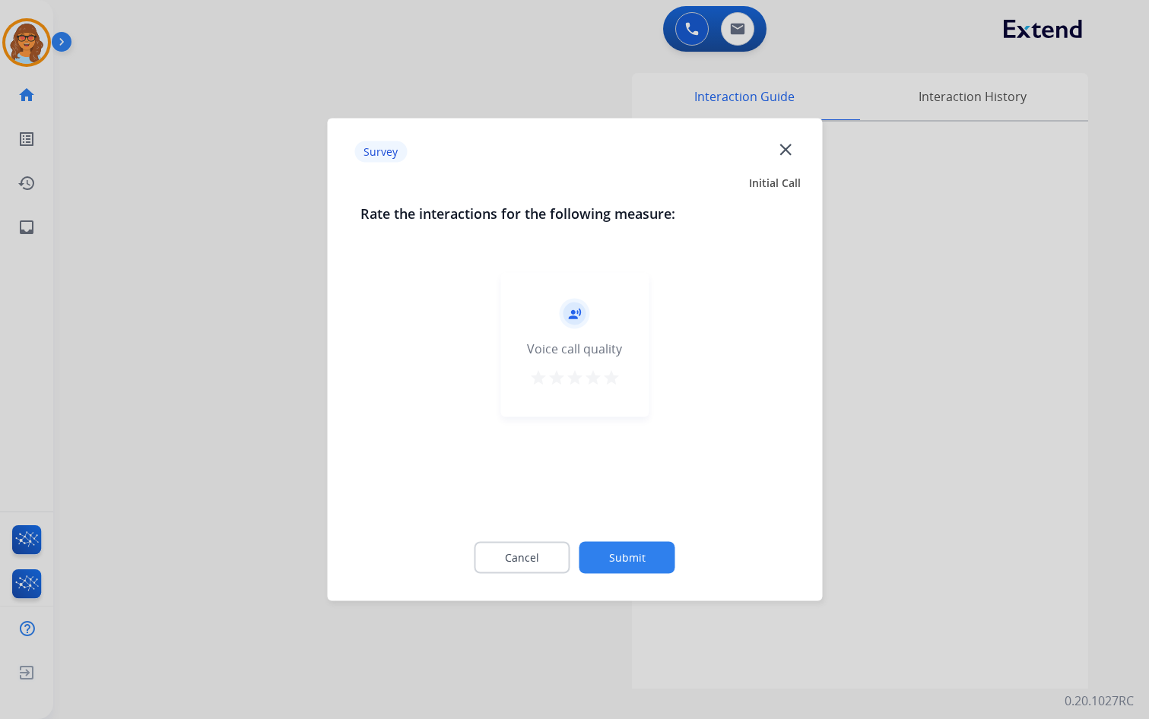
click at [610, 381] on mat-icon "star" at bounding box center [611, 378] width 18 height 18
click at [619, 565] on button "Submit" at bounding box center [627, 558] width 96 height 32
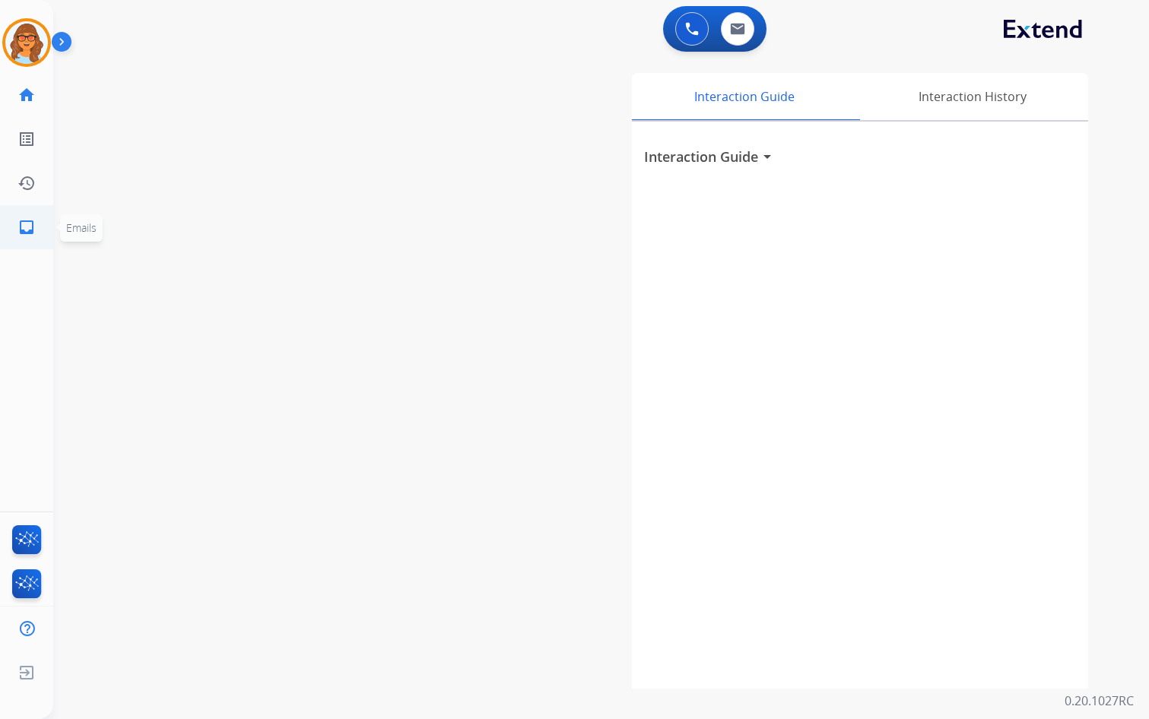
click at [31, 227] on mat-icon "inbox" at bounding box center [26, 227] width 18 height 18
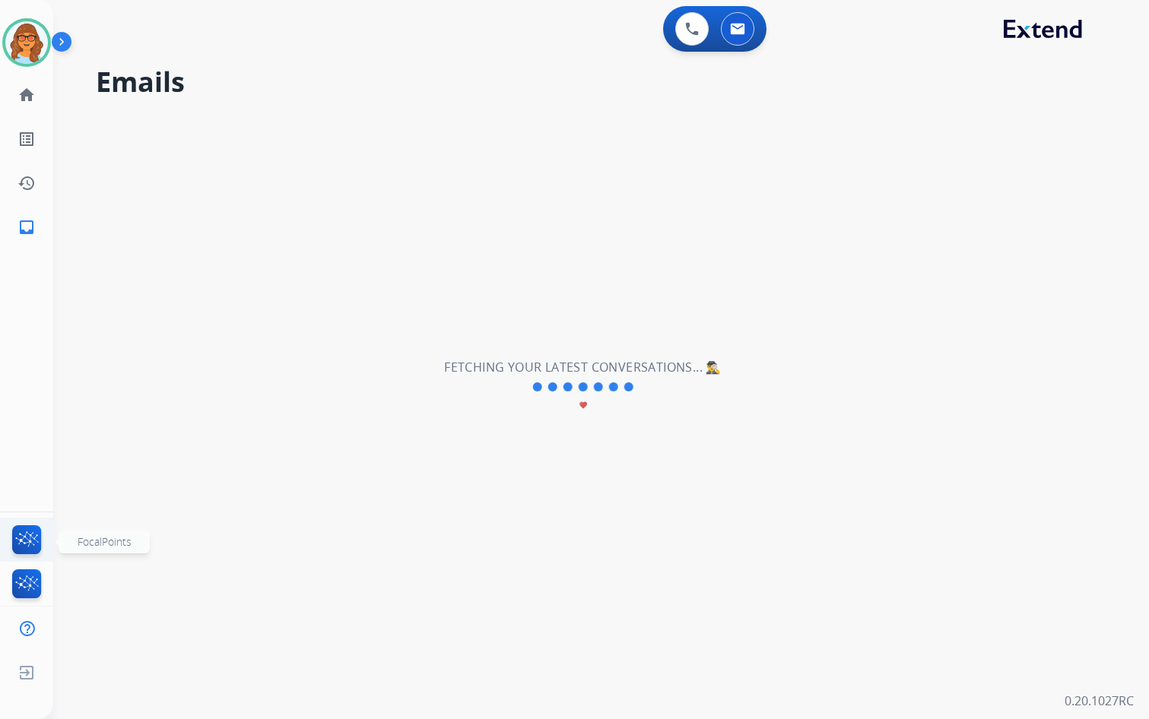
click at [26, 540] on img at bounding box center [27, 542] width 36 height 35
click at [27, 37] on img at bounding box center [26, 42] width 43 height 43
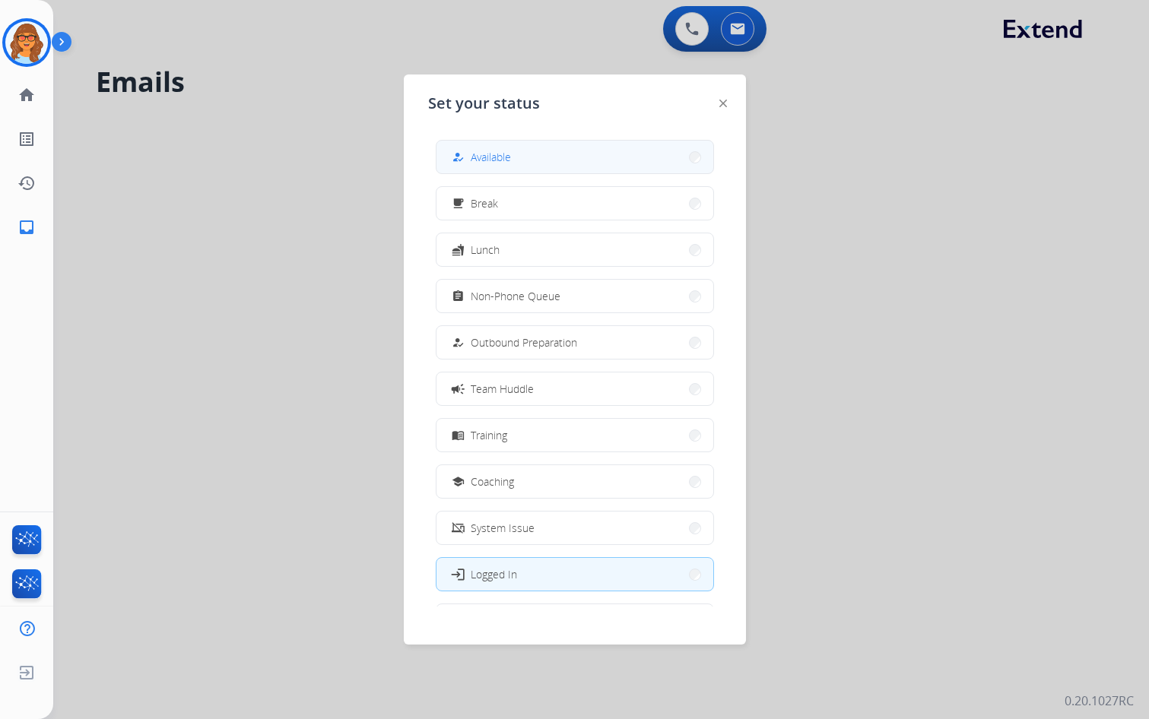
click at [569, 158] on button "how_to_reg Available" at bounding box center [574, 157] width 277 height 33
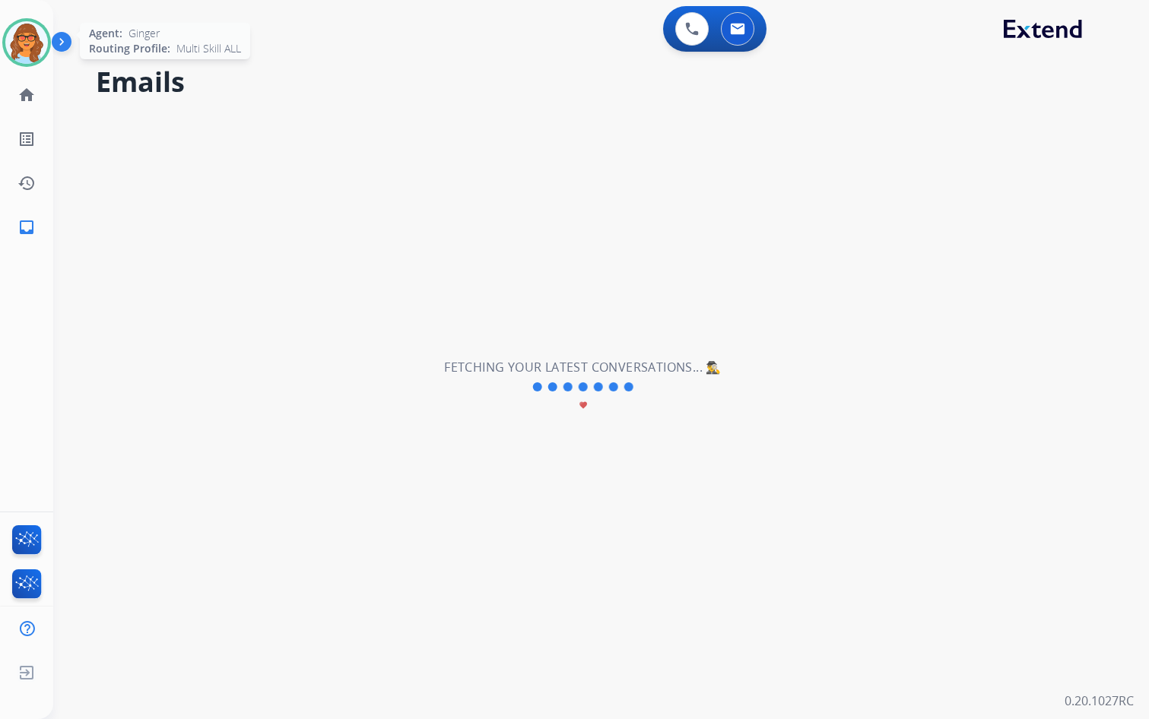
click at [44, 41] on img at bounding box center [26, 42] width 43 height 43
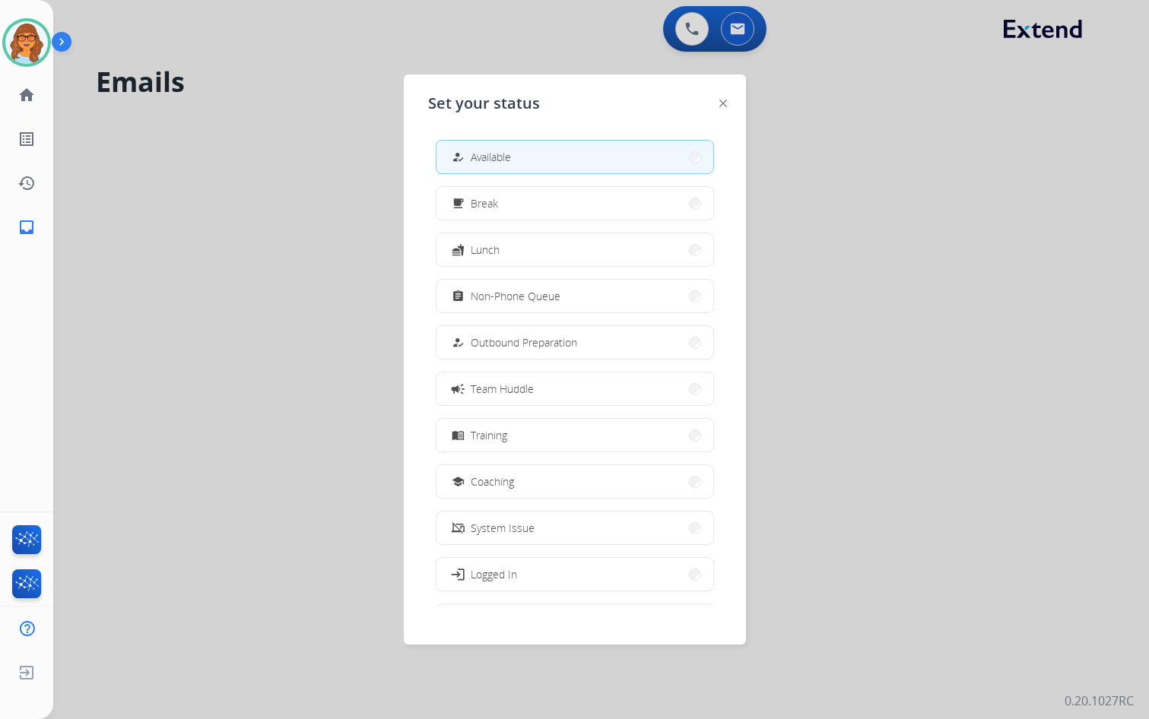
click at [101, 33] on div at bounding box center [574, 359] width 1149 height 719
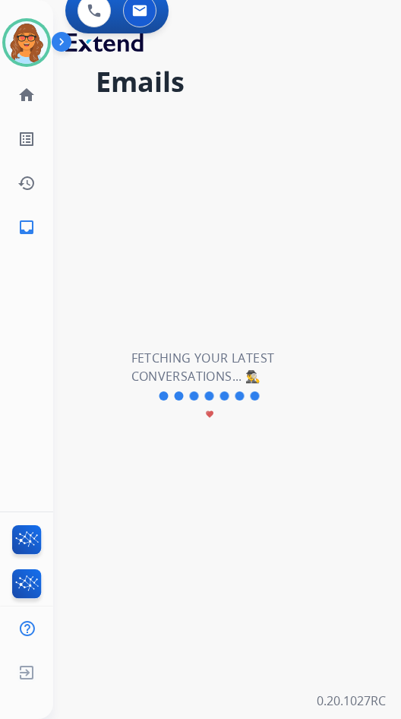
click at [303, 105] on div "**********" at bounding box center [209, 387] width 312 height 664
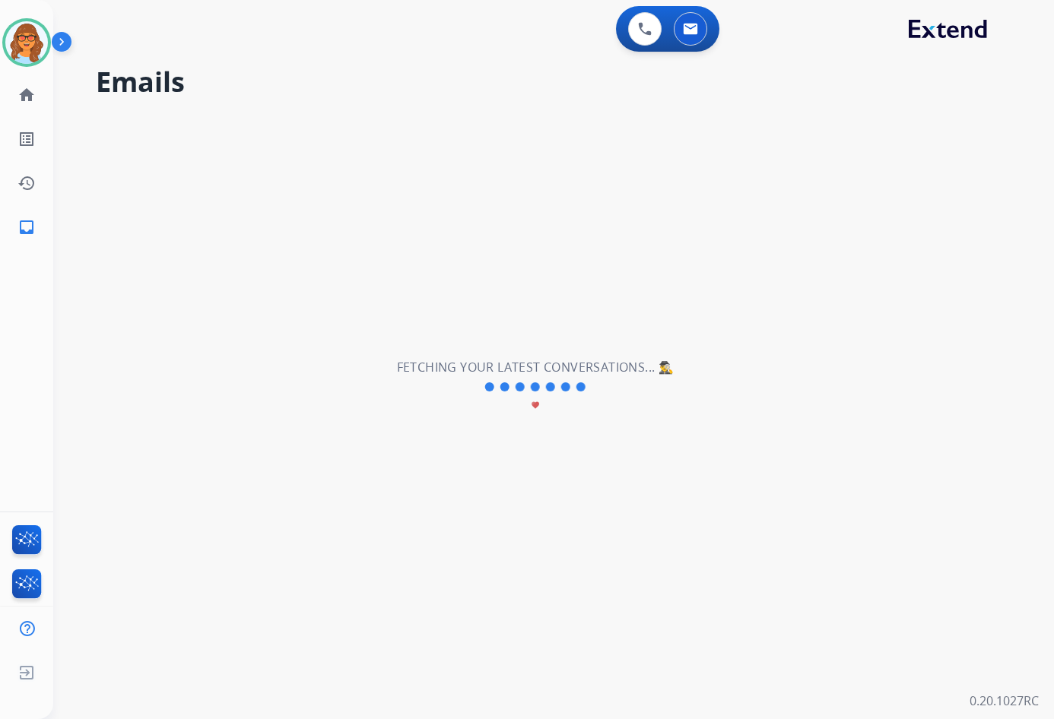
click at [103, 413] on div "**********" at bounding box center [535, 387] width 964 height 664
click at [635, 40] on button at bounding box center [644, 28] width 33 height 33
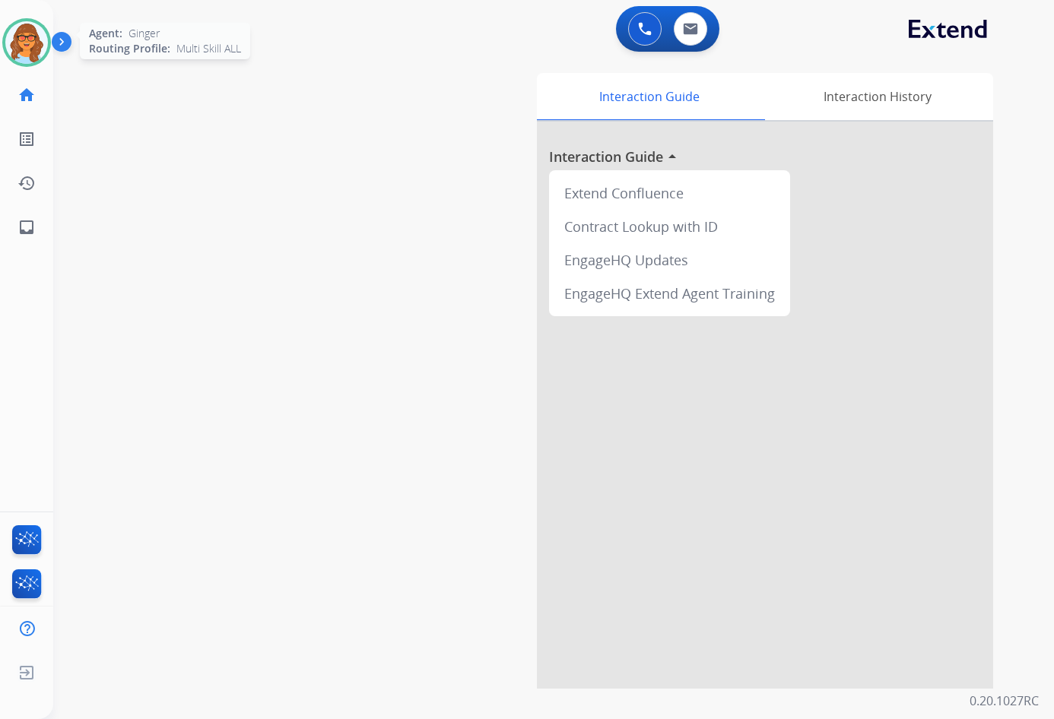
click at [11, 35] on img at bounding box center [26, 42] width 43 height 43
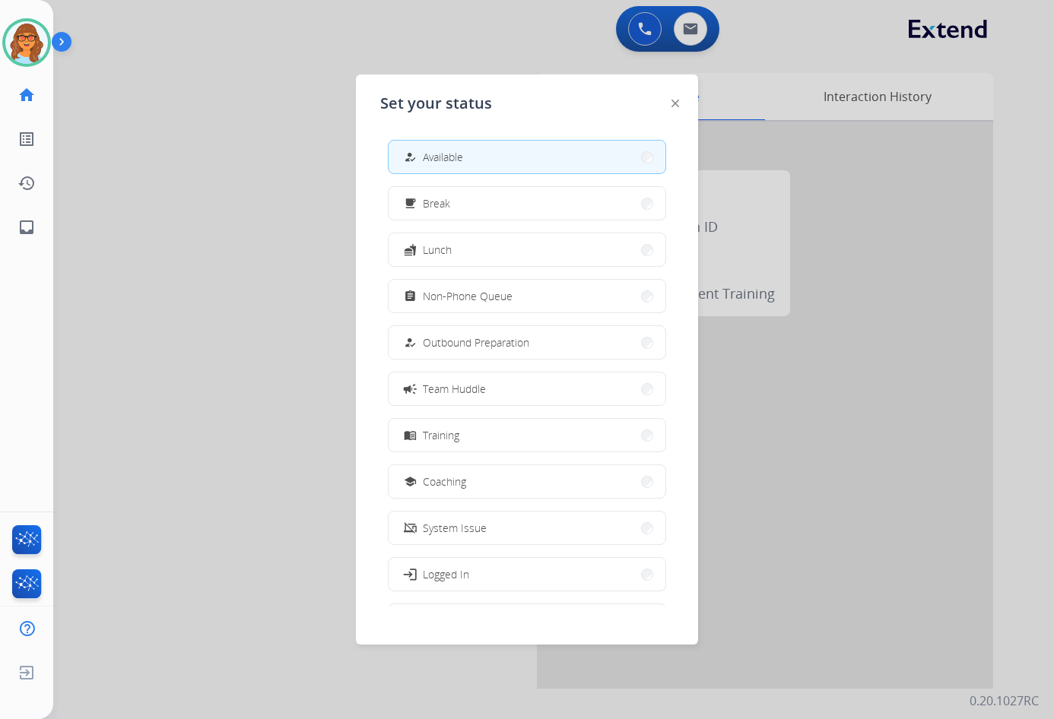
drag, startPoint x: 228, startPoint y: 71, endPoint x: 253, endPoint y: 62, distance: 26.7
click at [229, 69] on div at bounding box center [527, 359] width 1054 height 719
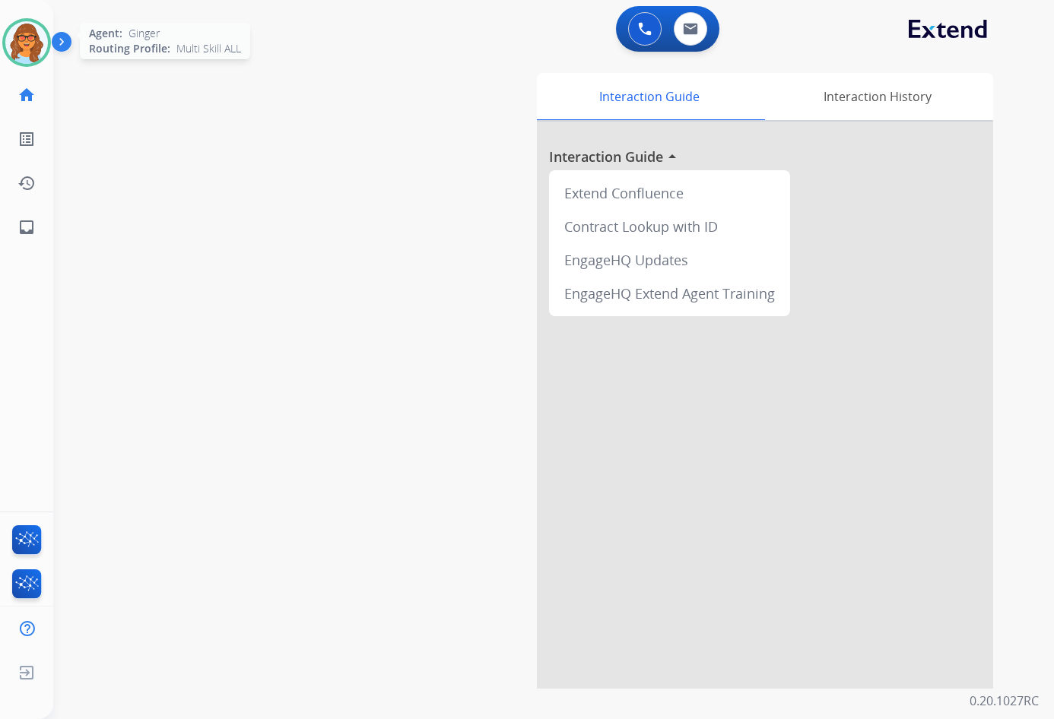
click at [35, 40] on img at bounding box center [26, 42] width 43 height 43
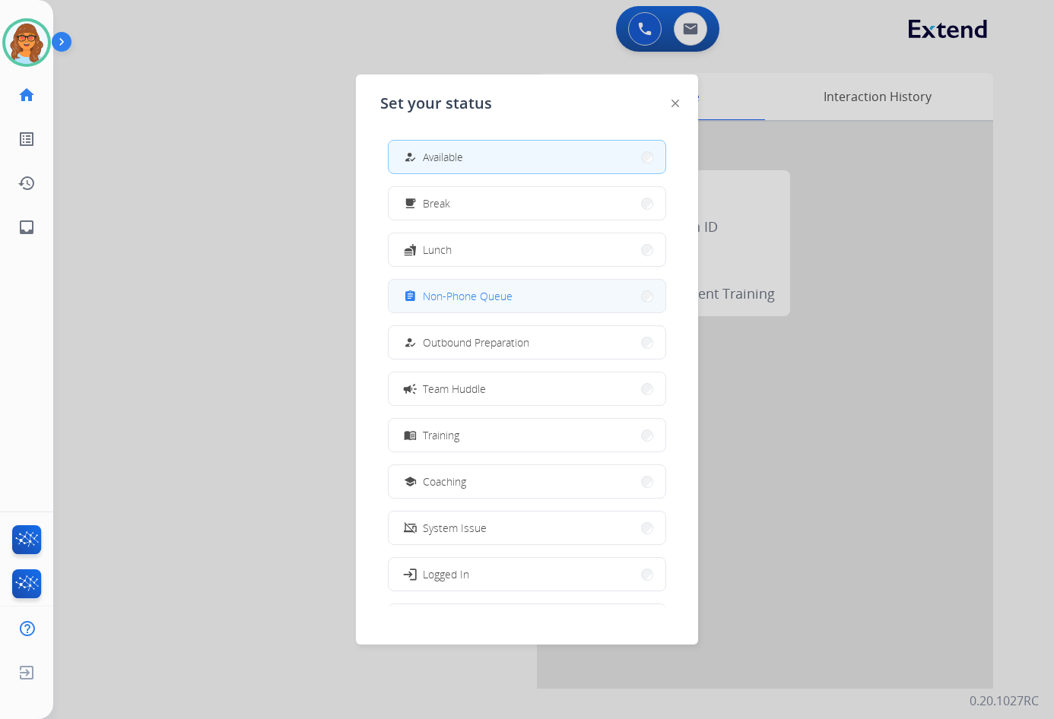
click at [528, 298] on button "assignment Non-Phone Queue" at bounding box center [526, 296] width 277 height 33
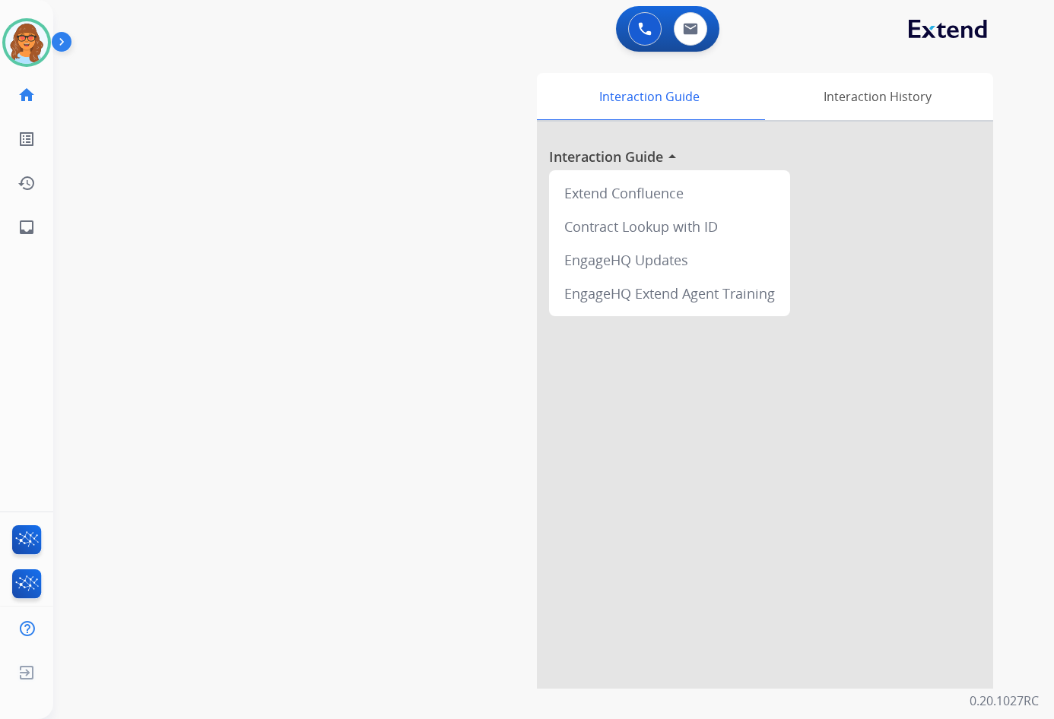
drag, startPoint x: 191, startPoint y: 261, endPoint x: 198, endPoint y: 243, distance: 18.8
click at [191, 261] on div "swap_horiz Break voice bridge close_fullscreen Connect 3-Way Call merge_type Se…" at bounding box center [535, 372] width 964 height 634
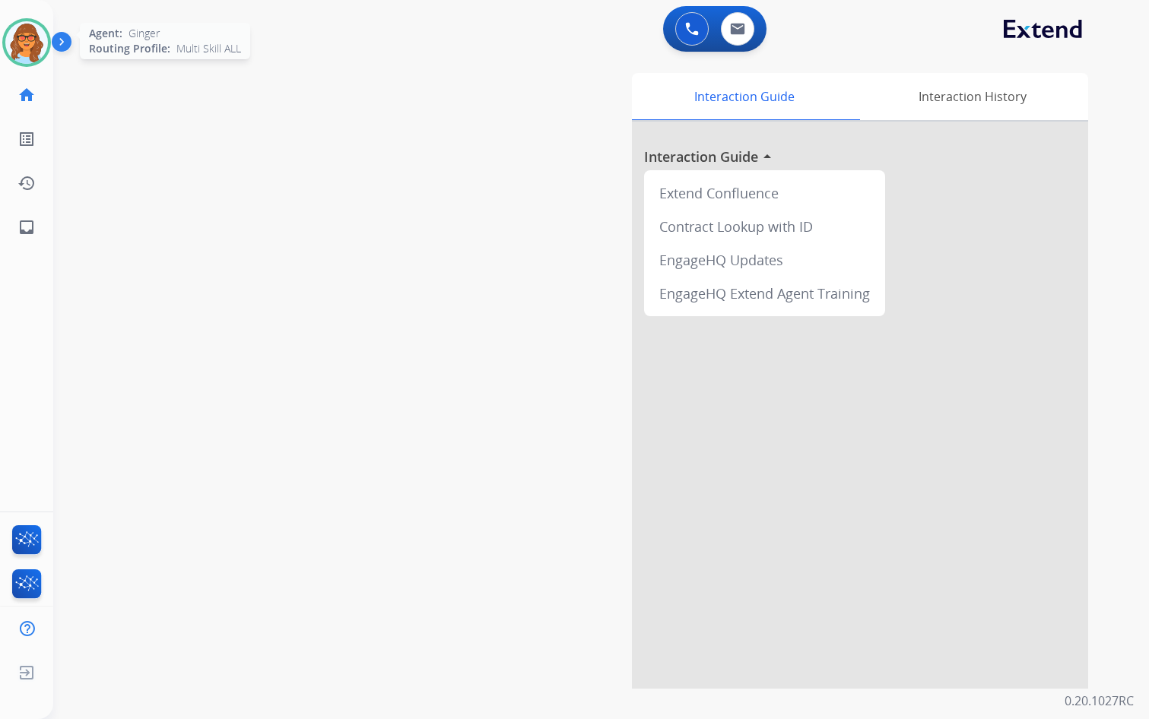
click at [26, 40] on img at bounding box center [26, 42] width 43 height 43
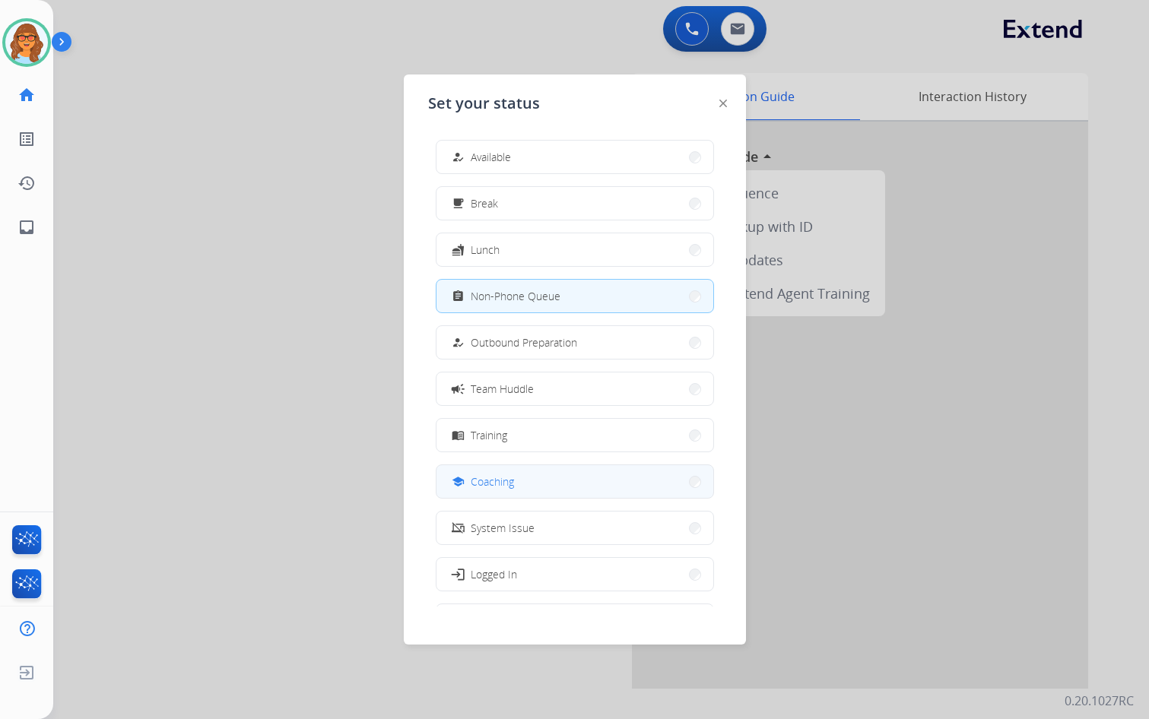
click at [567, 481] on button "school Coaching" at bounding box center [574, 481] width 277 height 33
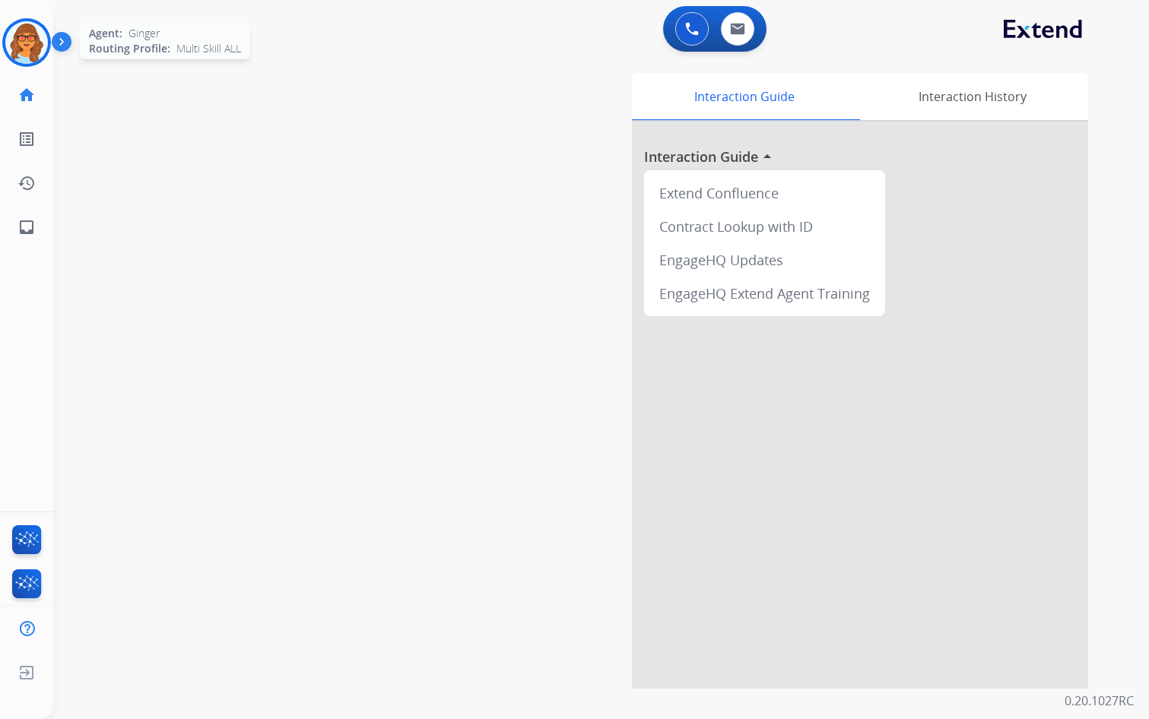
click at [40, 33] on img at bounding box center [26, 42] width 43 height 43
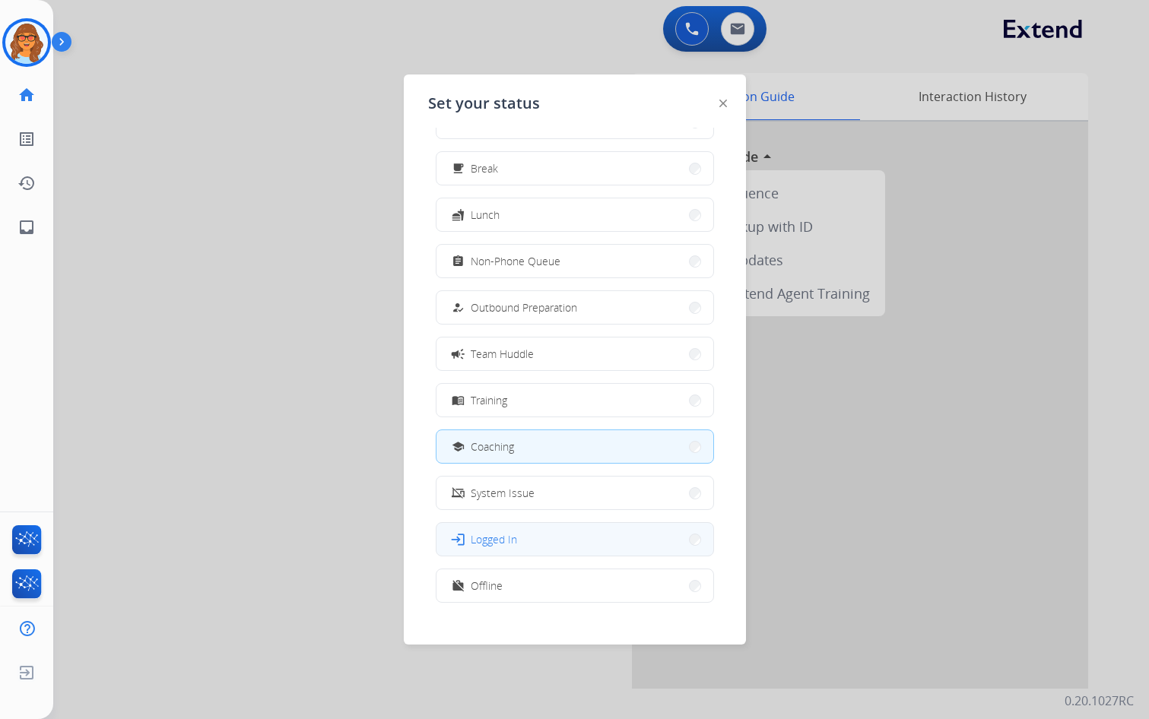
scroll to position [51, 0]
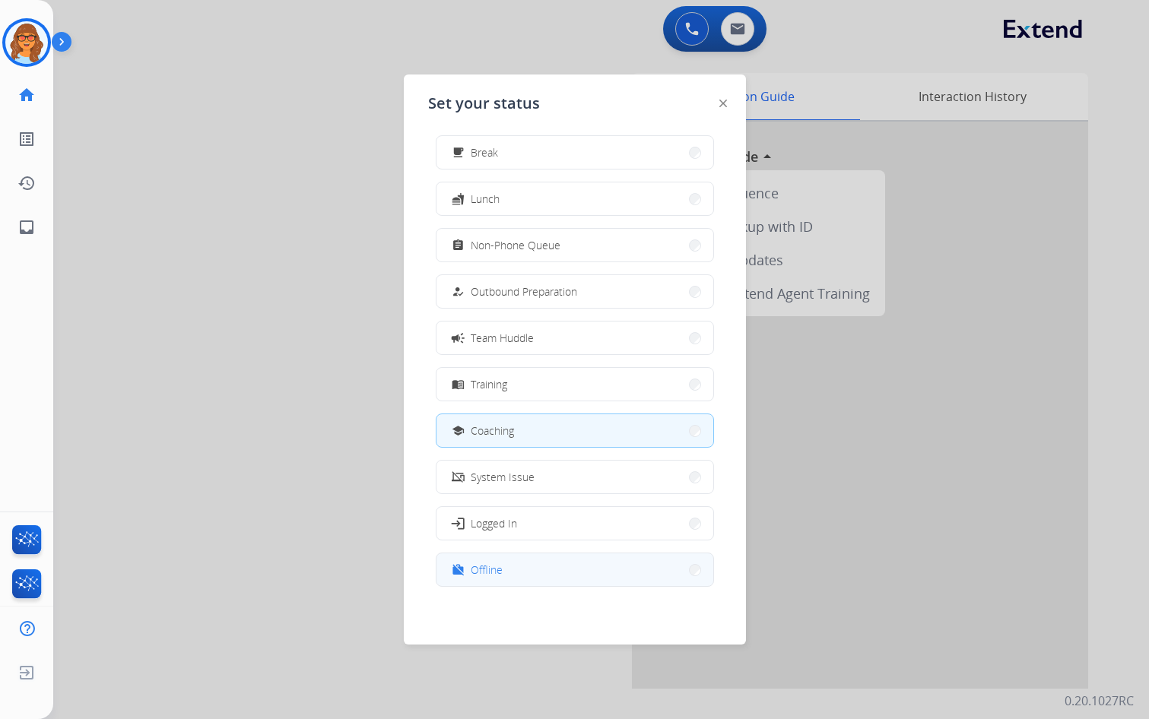
click at [487, 575] on span "Offline" at bounding box center [487, 570] width 32 height 16
